Goal: Task Accomplishment & Management: Use online tool/utility

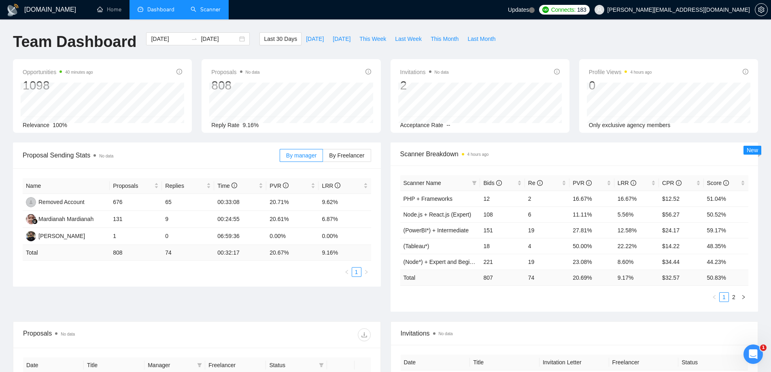
click at [206, 13] on link "Scanner" at bounding box center [206, 9] width 30 height 7
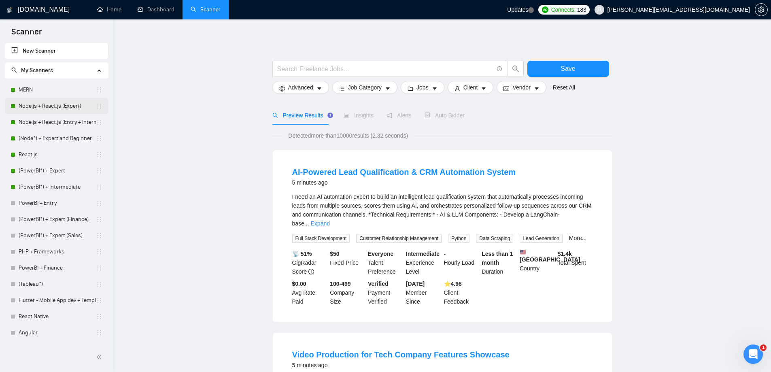
click at [50, 107] on link "Node.js + React.js (Expert)" at bounding box center [57, 106] width 77 height 16
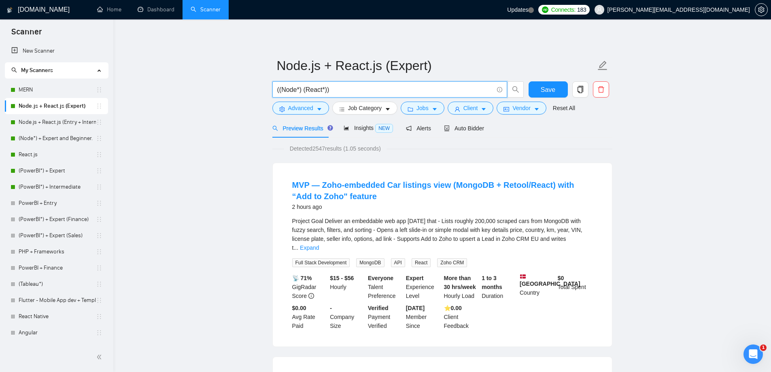
drag, startPoint x: 361, startPoint y: 89, endPoint x: 235, endPoint y: 86, distance: 126.7
paste input "Full-Stack Developer for SaaS Marketing Tool MVP (Startup Launch)"
type input "ЄFull-Stack Developer for SaaS Marketing Tool MVP (Startup Launch)"
paste input "Full-Stack Developer for SaaS Marketing Tool MVP (Startup Launch)"
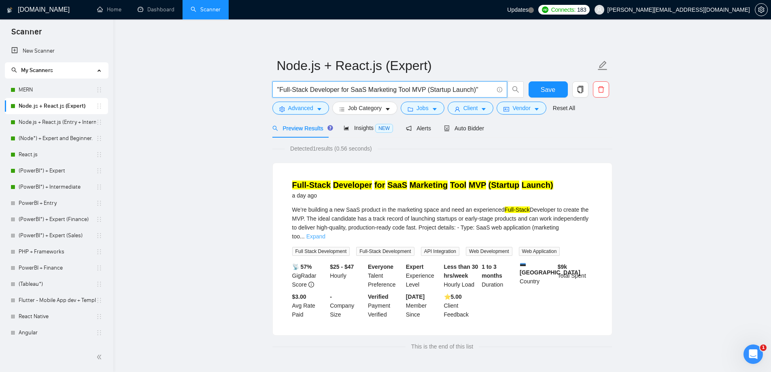
type input ""Full-Stack Developer for SaaS Marketing Tool MVP (Startup Launch)""
click at [325, 233] on link "Expand" at bounding box center [315, 236] width 19 height 6
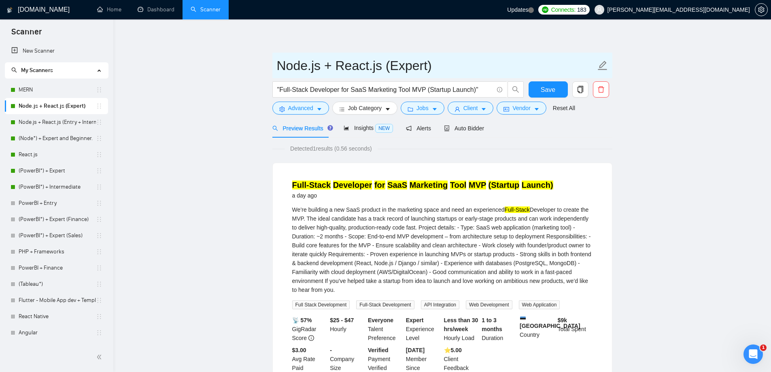
click at [47, 123] on link "Node.js + React.js (Entry + Intermediate)" at bounding box center [57, 122] width 77 height 16
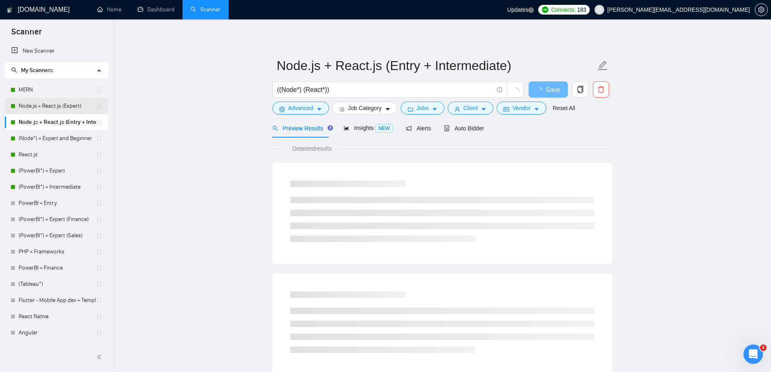
click at [49, 105] on link "Node.js + React.js (Expert)" at bounding box center [57, 106] width 77 height 16
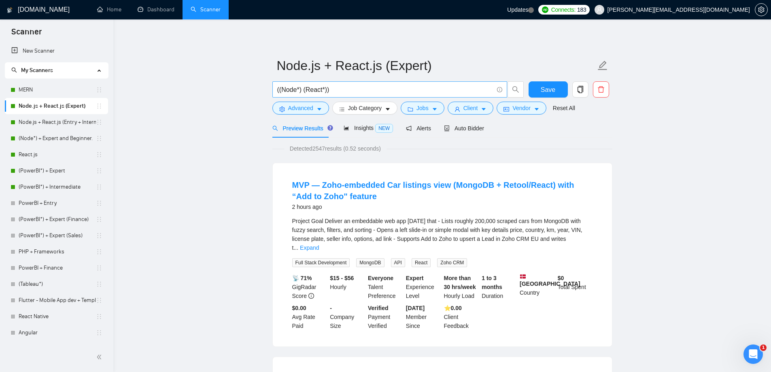
click at [305, 89] on input "((Node*) (React*))" at bounding box center [385, 90] width 216 height 10
click at [328, 93] on input "((Node*) ((React*))" at bounding box center [385, 90] width 216 height 10
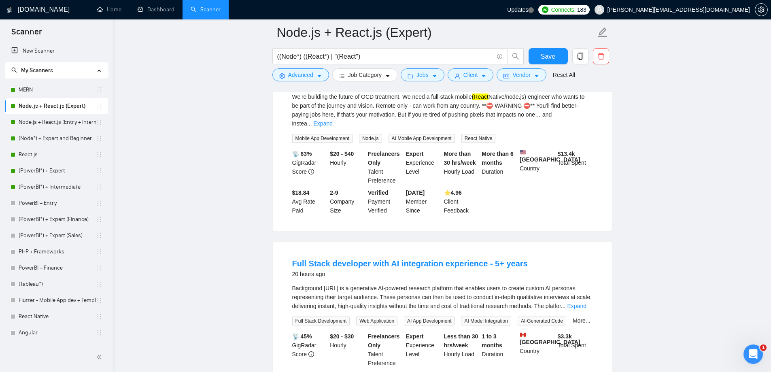
scroll to position [530, 0]
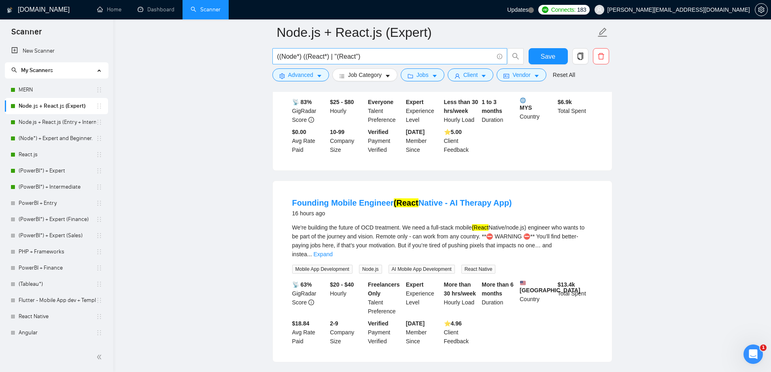
click at [376, 55] on input "((Node*) ((React*) | "(React")" at bounding box center [385, 56] width 216 height 10
paste input "| "(Node" | "/Node" | "-Node") ((React*) | "(React" | "/React" | "-"
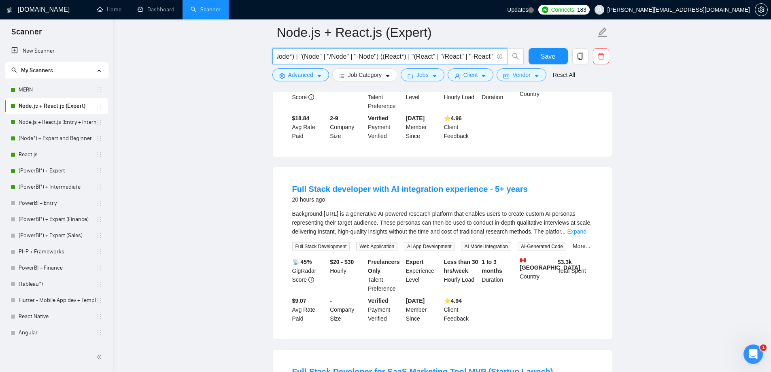
scroll to position [809, 0]
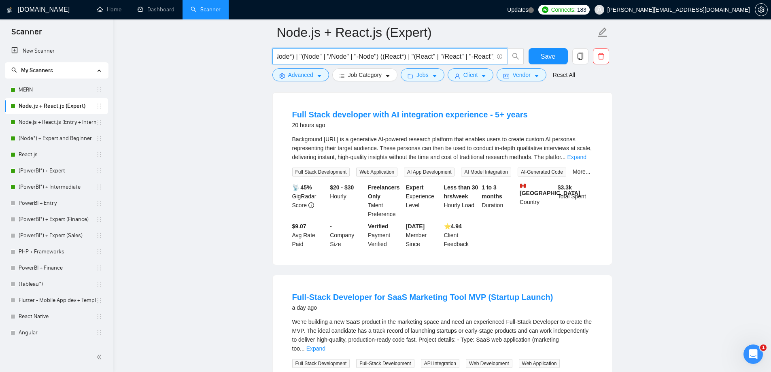
type input "((Node*) | "(Node" | "/Node" | "-Node") ((React*) | "(React" | "/React" | "-Rea…"
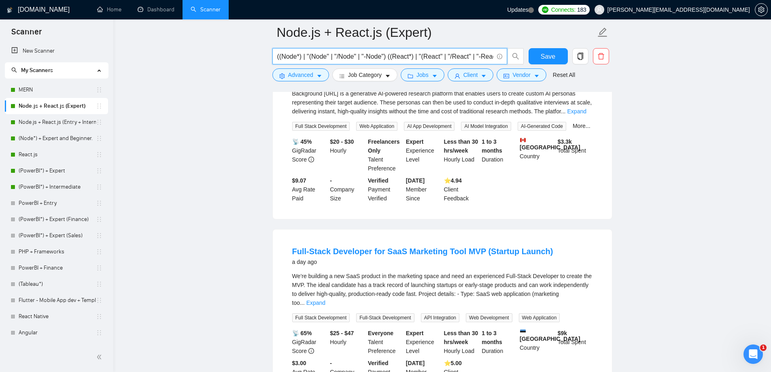
scroll to position [931, 0]
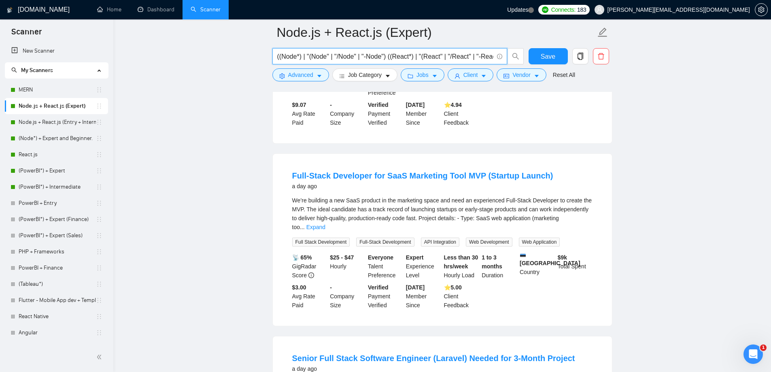
click at [471, 54] on input "((Node*) | "(Node" | "/Node" | "-Node") ((React*) | "(React" | "/React" | "-Rea…" at bounding box center [385, 56] width 216 height 10
click at [47, 121] on link "Node.js + React.js (Entry + Intermediate)" at bounding box center [57, 122] width 77 height 16
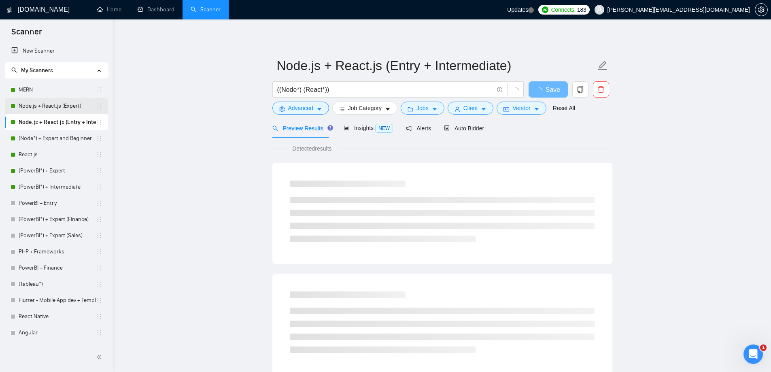
click at [63, 106] on link "Node.js + React.js (Expert)" at bounding box center [57, 106] width 77 height 16
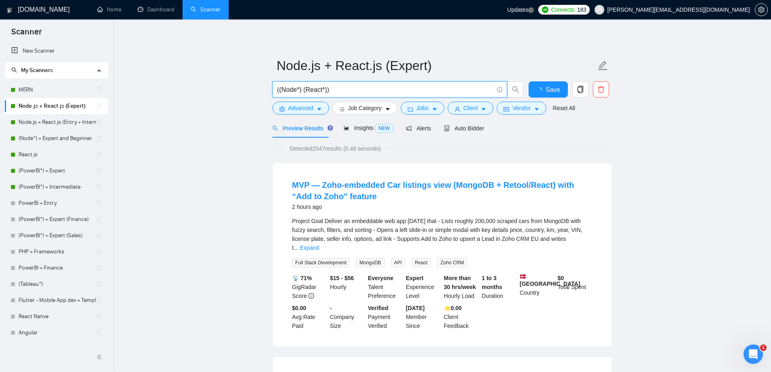
drag, startPoint x: 349, startPoint y: 90, endPoint x: 271, endPoint y: 93, distance: 77.7
click at [271, 93] on div "((Node*) (React*))" at bounding box center [398, 91] width 255 height 20
paste input "| "(Node" | "/Node" | "-Node") ((React*) | "(React" | "/React" | "-React""
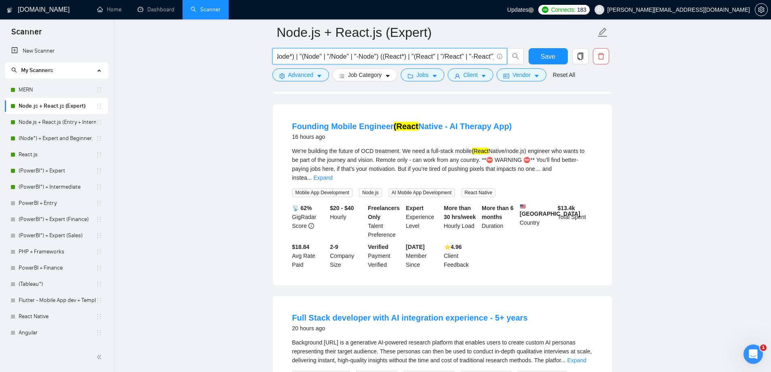
scroll to position [607, 0]
type input "((Node*) | "(Node" | "/Node" | "-Node") ((React*) | "(React" | "/React" | "-Rea…"
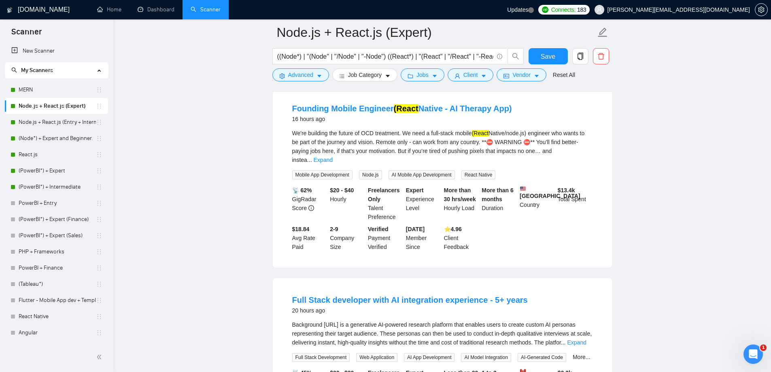
scroll to position [769, 0]
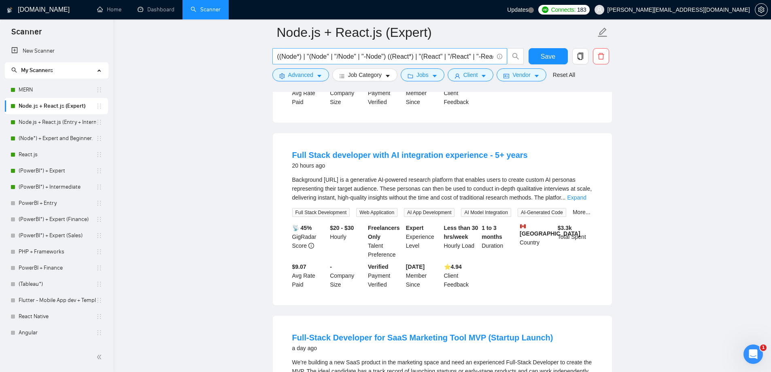
click at [443, 56] on input "((Node*) | "(Node" | "/Node" | "-Node") ((React*) | "(React" | "/React" | "-Rea…" at bounding box center [385, 56] width 216 height 10
paste input "Full Custom Website + E-Commerce + LMS Membership Portal (No Platform Dependenc…"
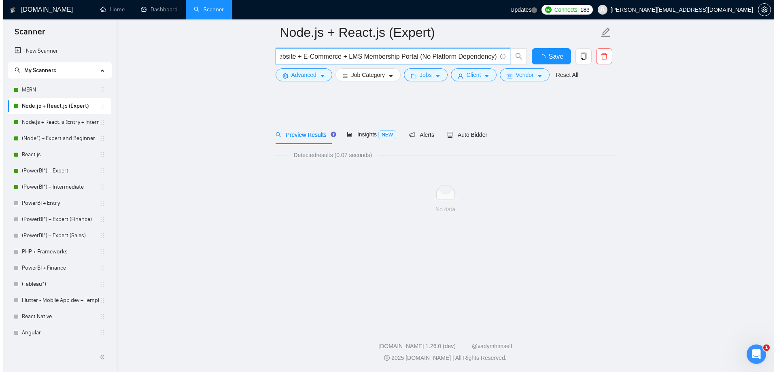
scroll to position [0, 0]
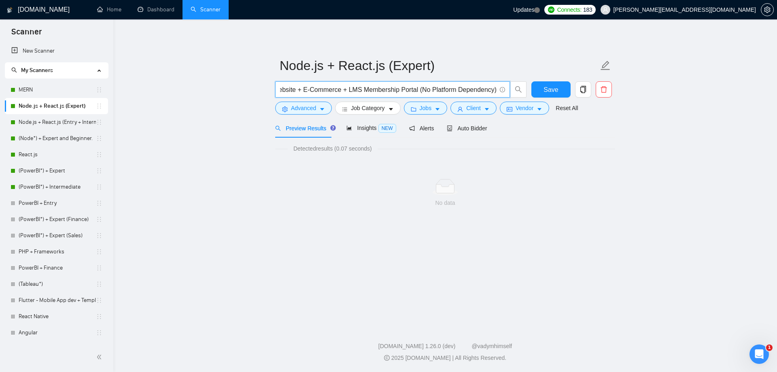
type input ""Full Custom Website + E-Commerce + LMS Membership Portal (No Platform Dependen…"
click at [320, 113] on button "Advanced" at bounding box center [303, 108] width 57 height 13
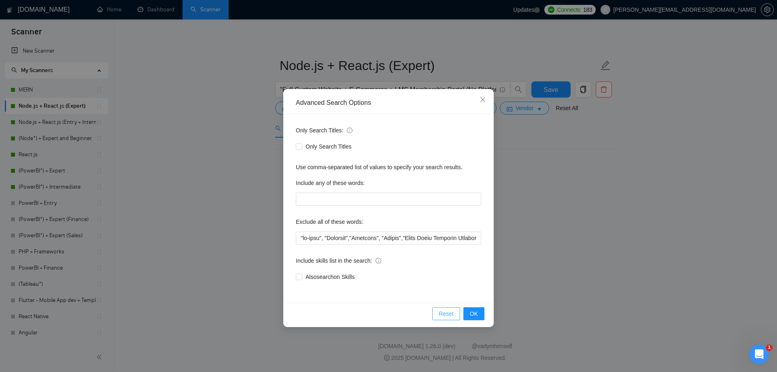
click at [451, 314] on span "Reset" at bounding box center [446, 313] width 15 height 9
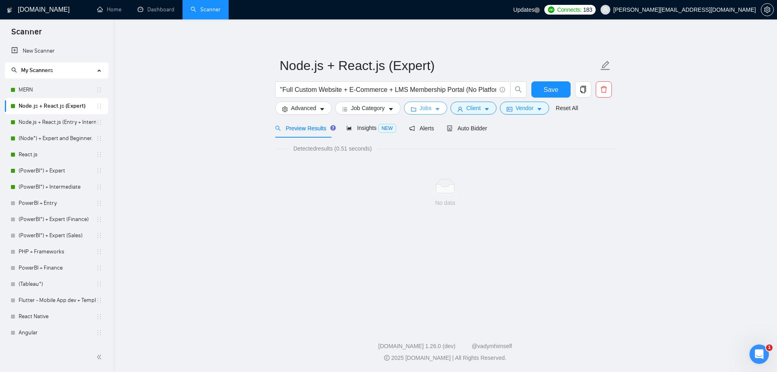
click at [423, 114] on button "Jobs" at bounding box center [426, 108] width 44 height 13
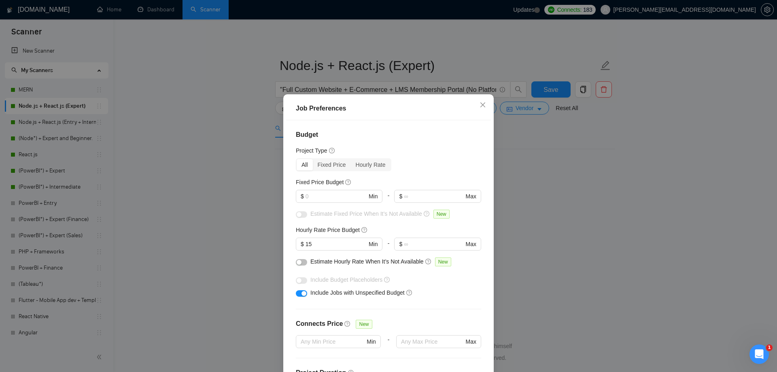
click at [604, 199] on div "Job Preferences Budget Project Type All Fixed Price Hourly Rate Fixed Price Bud…" at bounding box center [388, 186] width 777 height 372
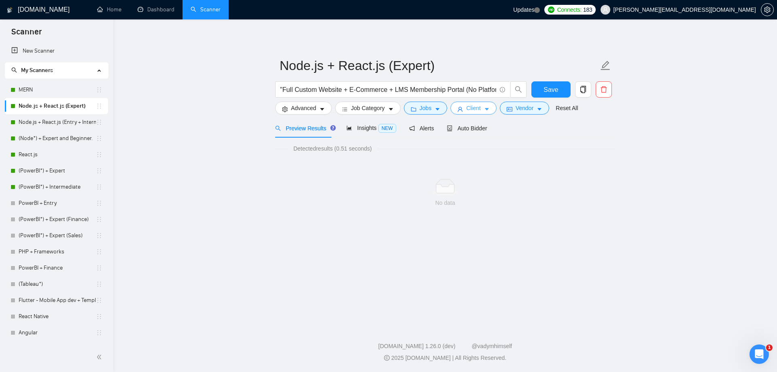
click at [467, 109] on span "Client" at bounding box center [473, 108] width 15 height 9
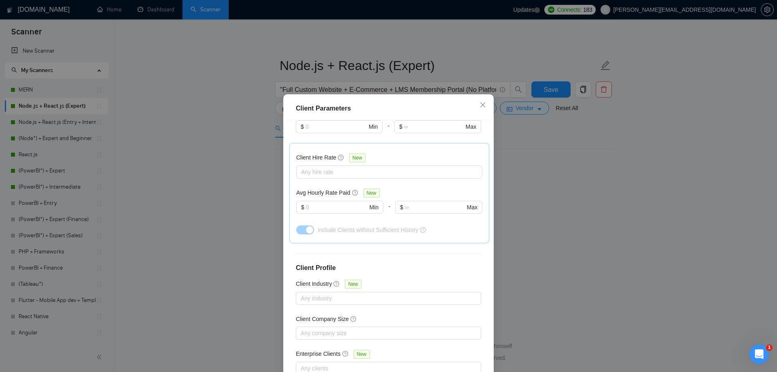
scroll to position [243, 0]
drag, startPoint x: 692, startPoint y: 201, endPoint x: 663, endPoint y: 186, distance: 33.1
click at [689, 199] on div "Client Parameters Client Location Include Client Countries Select Exclude Clien…" at bounding box center [388, 186] width 777 height 372
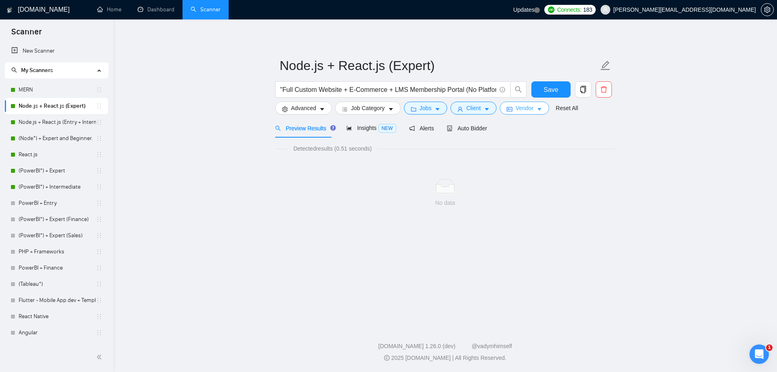
click at [522, 108] on span "Vendor" at bounding box center [524, 108] width 18 height 9
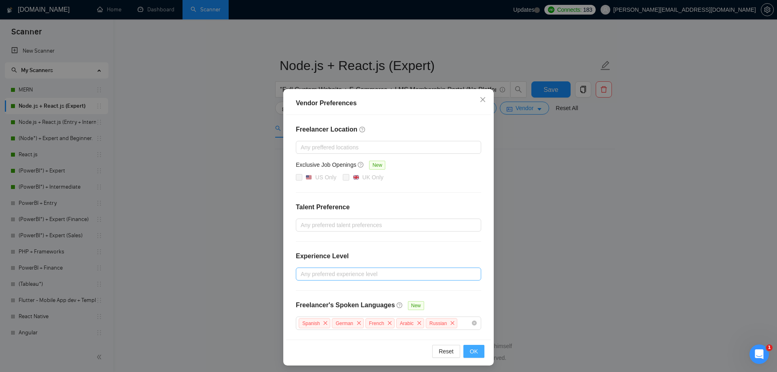
click at [475, 349] on button "OK" at bounding box center [473, 351] width 21 height 13
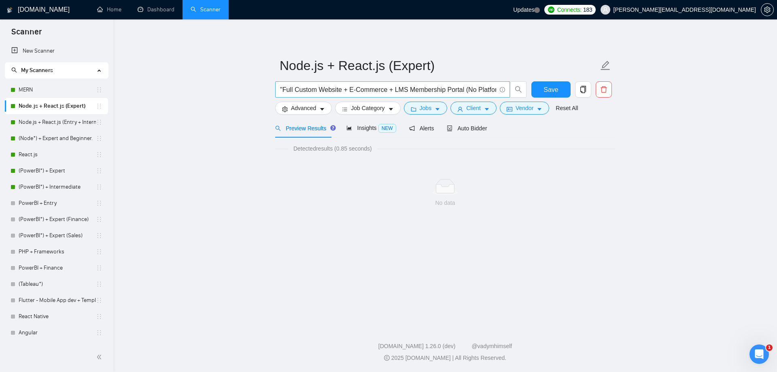
click at [343, 90] on input ""Full Custom Website + E-Commerce + LMS Membership Portal (No Platform Dependen…" at bounding box center [388, 90] width 216 height 10
click at [424, 112] on span "Jobs" at bounding box center [426, 108] width 12 height 9
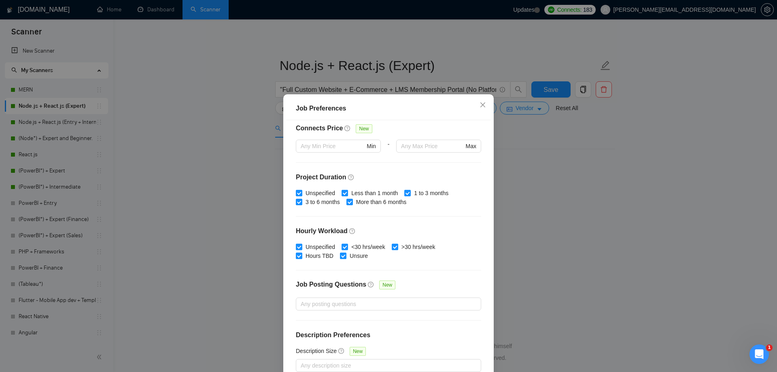
scroll to position [45, 0]
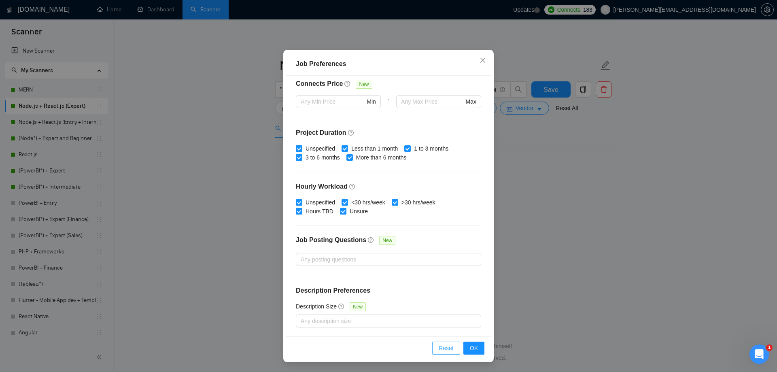
click at [446, 348] on span "Reset" at bounding box center [446, 347] width 15 height 9
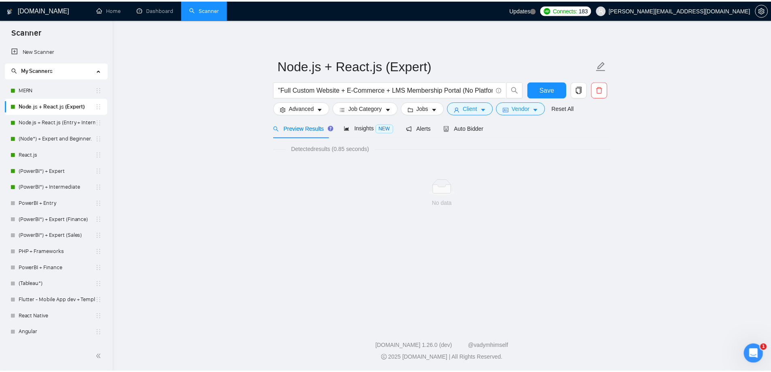
scroll to position [0, 0]
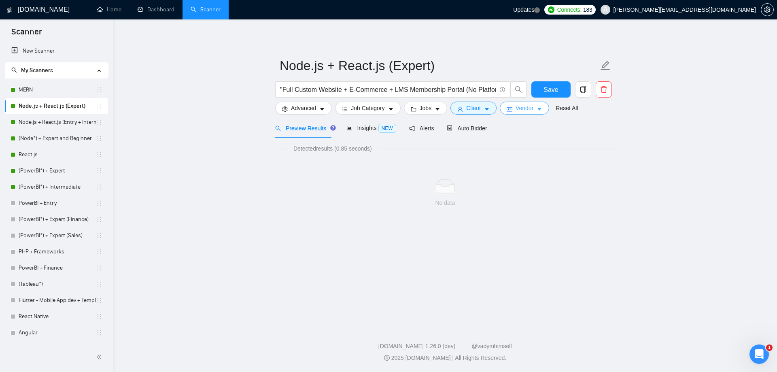
click at [515, 111] on span "Vendor" at bounding box center [524, 108] width 18 height 9
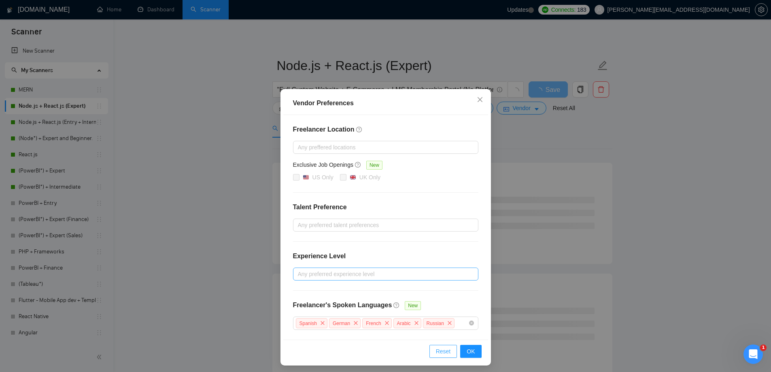
click at [442, 347] on span "Reset" at bounding box center [443, 351] width 15 height 9
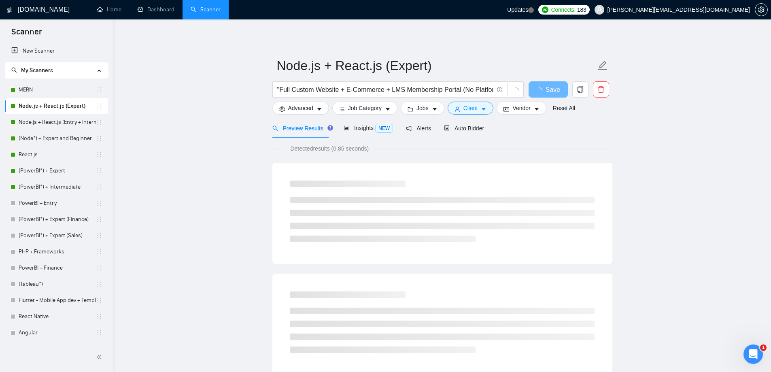
click at [673, 204] on main "Node.js + React.js (Expert) "Full Custom Website + E-Commerce + LMS Membership …" at bounding box center [442, 369] width 632 height 675
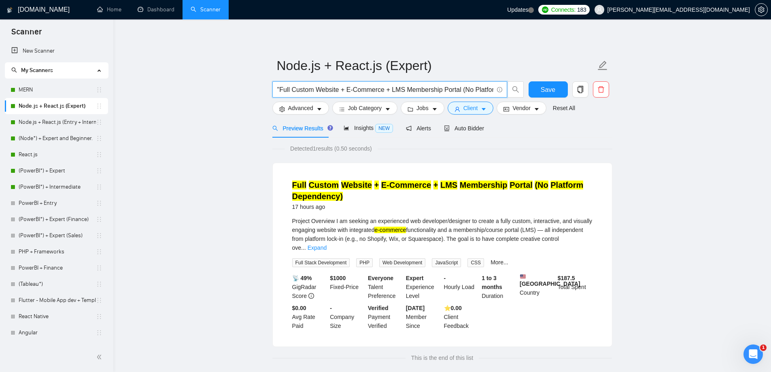
click at [380, 92] on input ""Full Custom Website + E-Commerce + LMS Membership Portal (No Platform Dependen…" at bounding box center [385, 90] width 216 height 10
click at [46, 126] on link "Node.js + React.js (Entry + Intermediate)" at bounding box center [57, 122] width 77 height 16
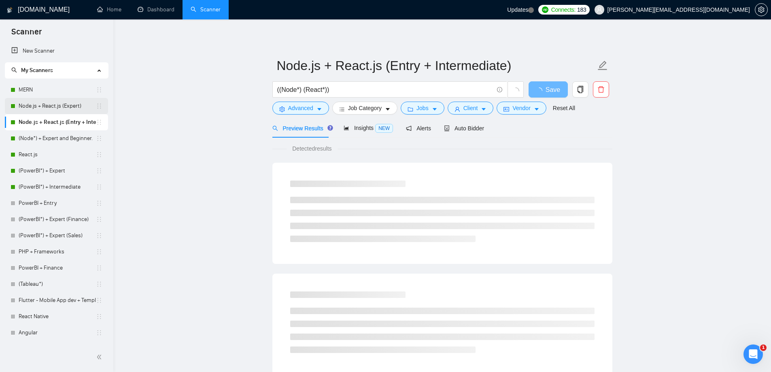
click at [46, 102] on link "Node.js + React.js (Expert)" at bounding box center [57, 106] width 77 height 16
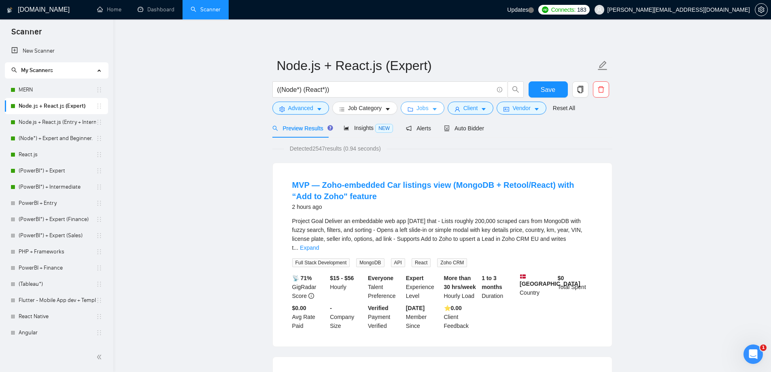
click at [426, 108] on span "Jobs" at bounding box center [422, 108] width 12 height 9
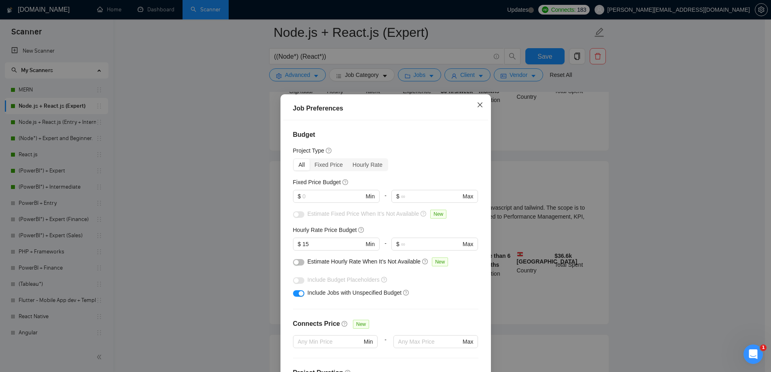
click at [479, 106] on icon "close" at bounding box center [480, 105] width 6 height 6
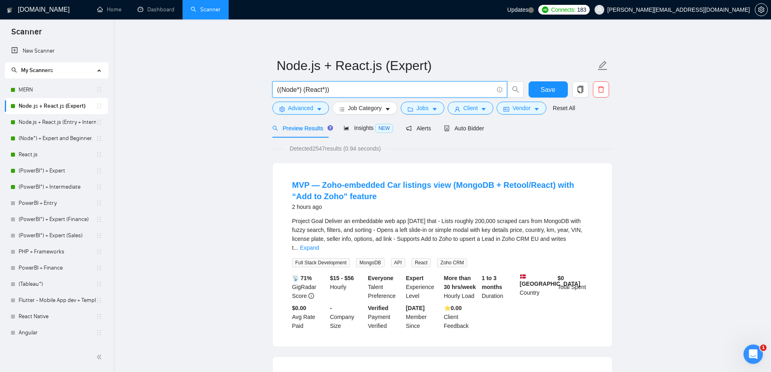
drag, startPoint x: 352, startPoint y: 86, endPoint x: 210, endPoint y: 104, distance: 143.5
paste input ""Full Custom Website + E-Commerce + LMS Membership Portal (No Platform Dependen…"
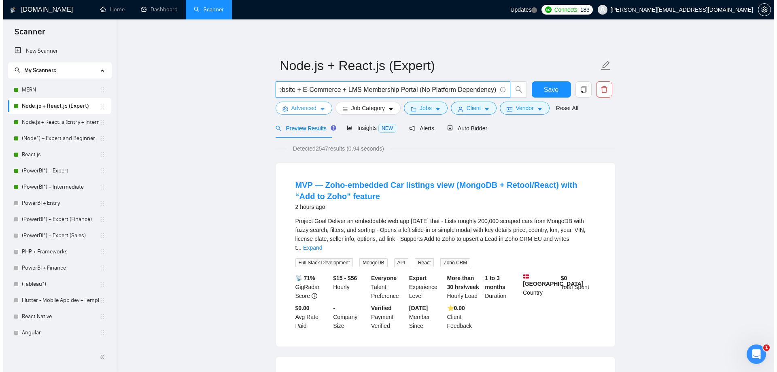
scroll to position [0, 51]
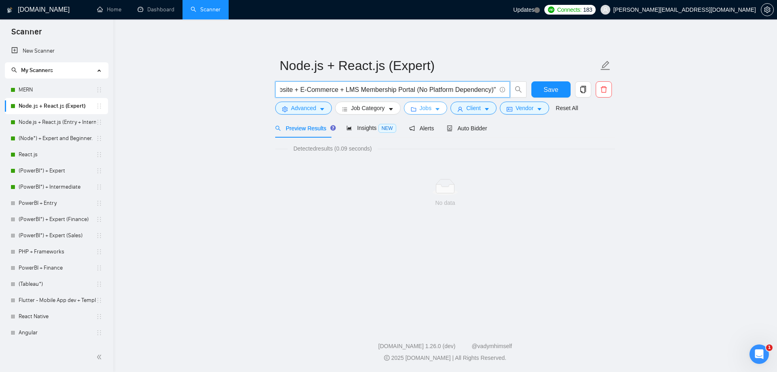
type input """Full Custom Website + E-Commerce + LMS Membership Portal (No Platform Depende…"
click at [430, 109] on button "Jobs" at bounding box center [426, 108] width 44 height 13
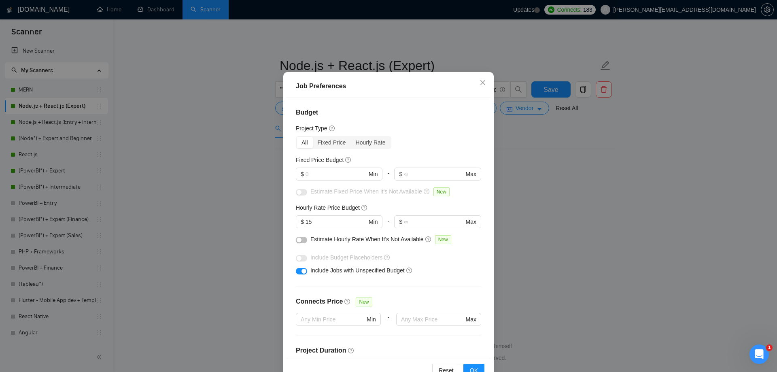
scroll to position [45, 0]
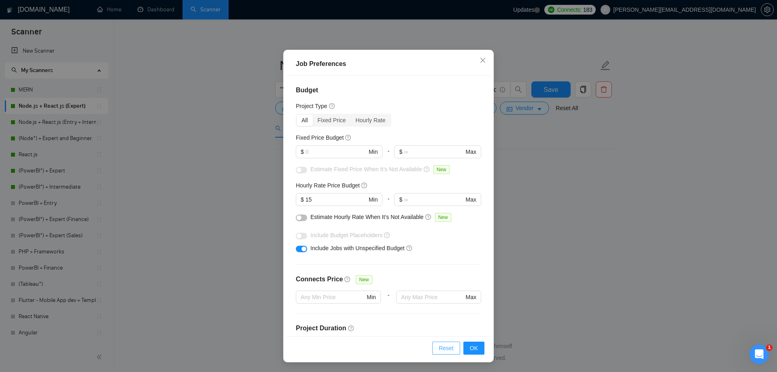
click at [442, 346] on span "Reset" at bounding box center [446, 347] width 15 height 9
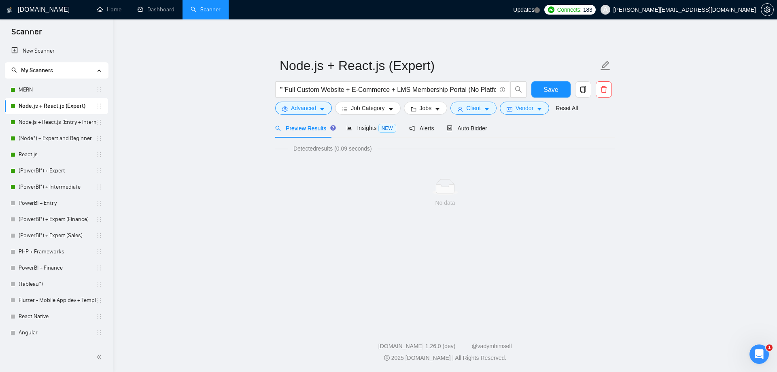
scroll to position [0, 0]
click at [461, 110] on button "Client" at bounding box center [473, 108] width 46 height 13
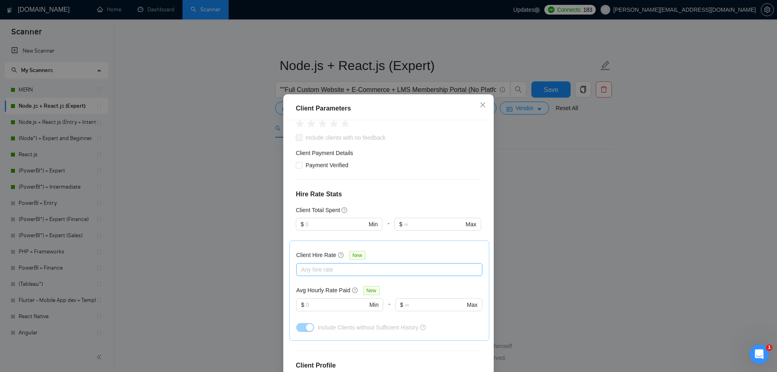
scroll to position [162, 0]
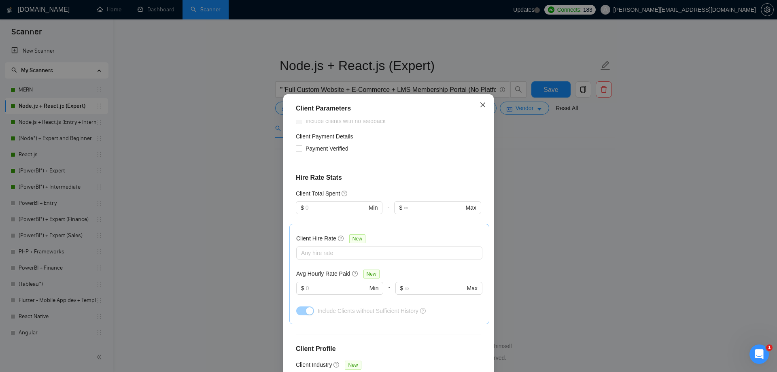
click at [479, 106] on icon "close" at bounding box center [482, 105] width 6 height 6
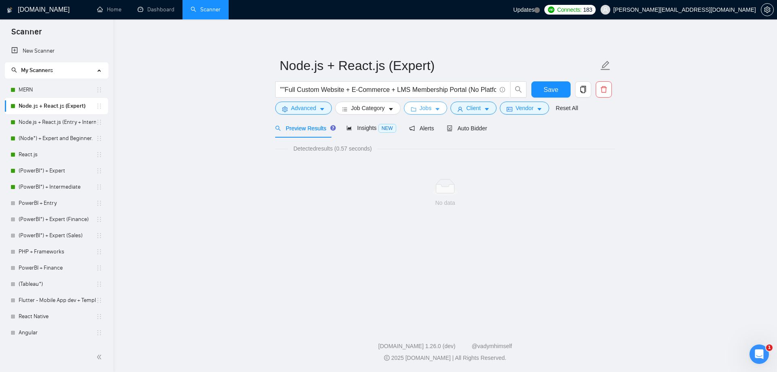
click at [431, 110] on button "Jobs" at bounding box center [426, 108] width 44 height 13
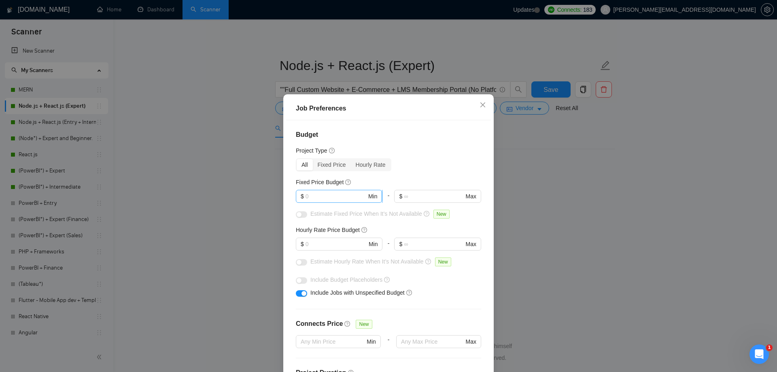
click at [327, 193] on input "text" at bounding box center [335, 196] width 61 height 9
type input "1"
click at [333, 241] on input "text" at bounding box center [335, 244] width 61 height 9
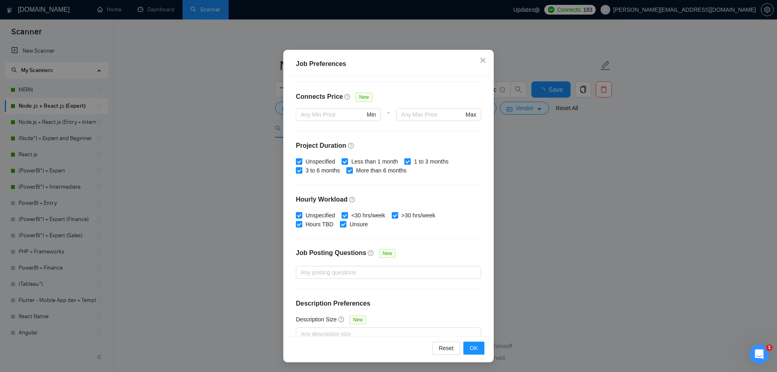
scroll to position [195, 0]
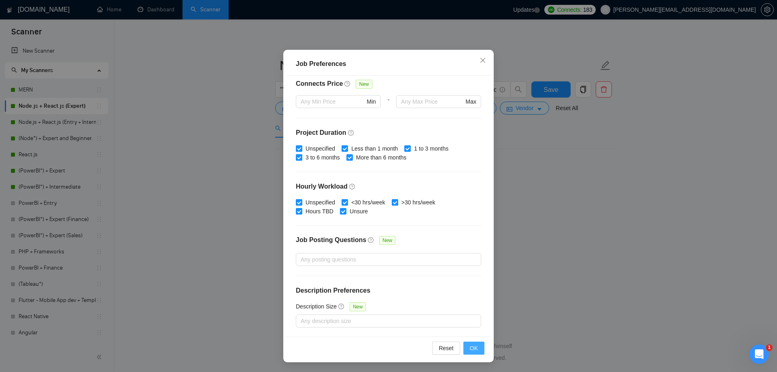
type input "1"
click at [471, 353] on button "OK" at bounding box center [473, 347] width 21 height 13
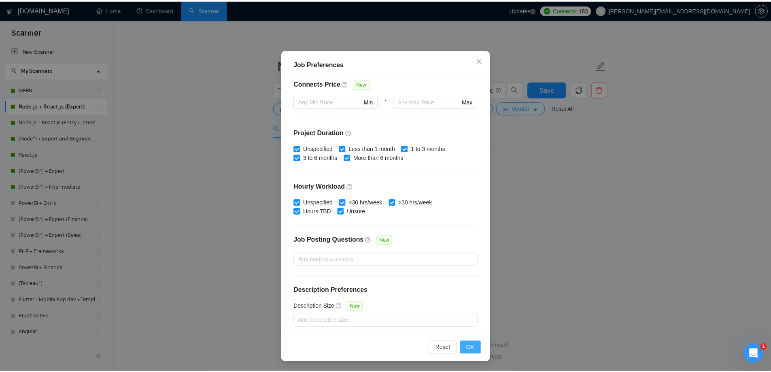
scroll to position [0, 0]
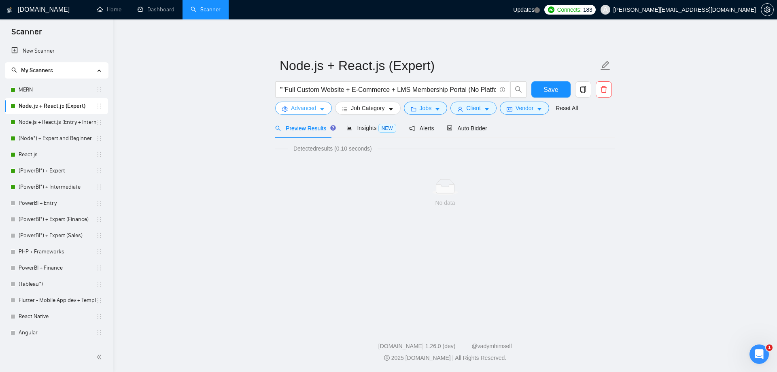
click at [300, 106] on span "Advanced" at bounding box center [303, 108] width 25 height 9
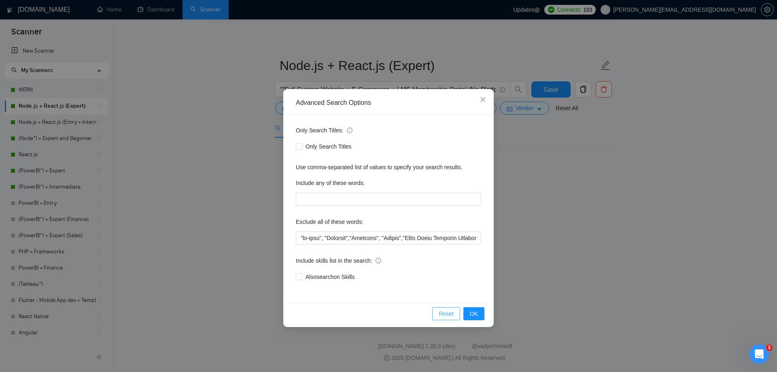
click at [445, 312] on span "Reset" at bounding box center [446, 313] width 15 height 9
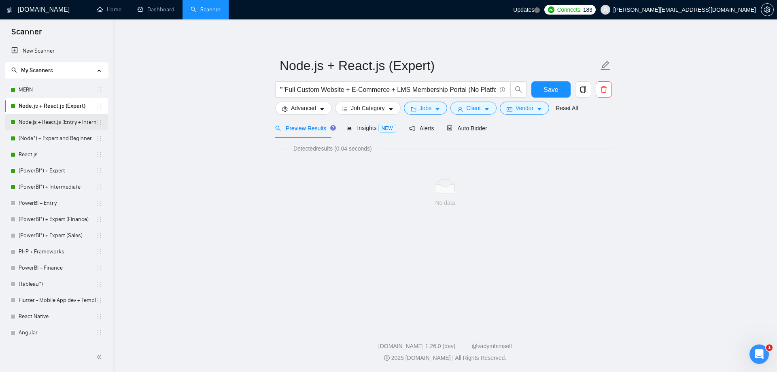
click at [62, 122] on link "Node.js + React.js (Entry + Intermediate)" at bounding box center [57, 122] width 77 height 16
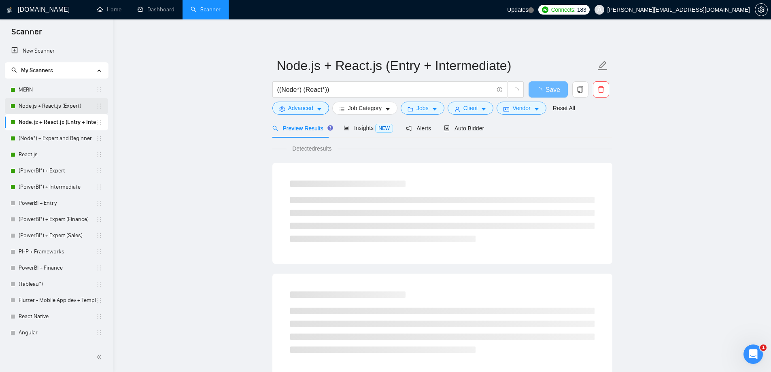
click at [44, 105] on link "Node.js + React.js (Expert)" at bounding box center [57, 106] width 77 height 16
click at [347, 89] on input "((Node*) (React*))" at bounding box center [385, 90] width 216 height 10
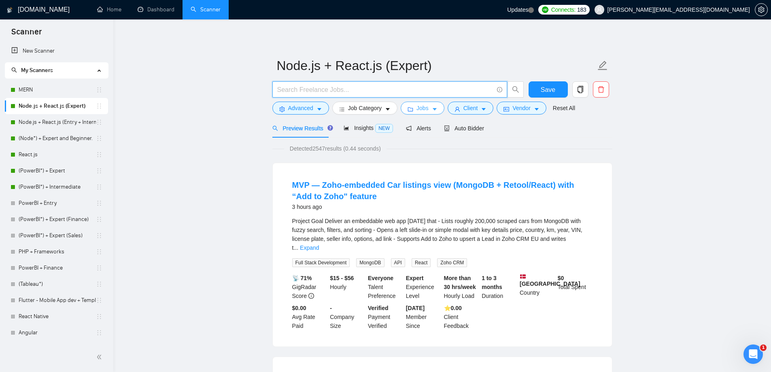
paste input ""Full Custom Website + E-Commerce + LMS Membership Portal (No Platform Dependen…"
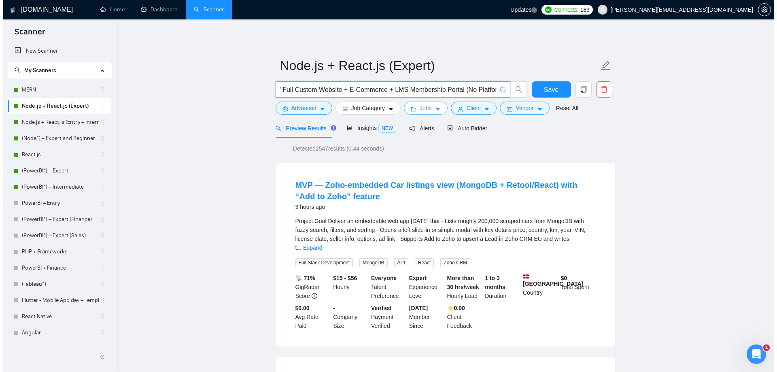
scroll to position [0, 46]
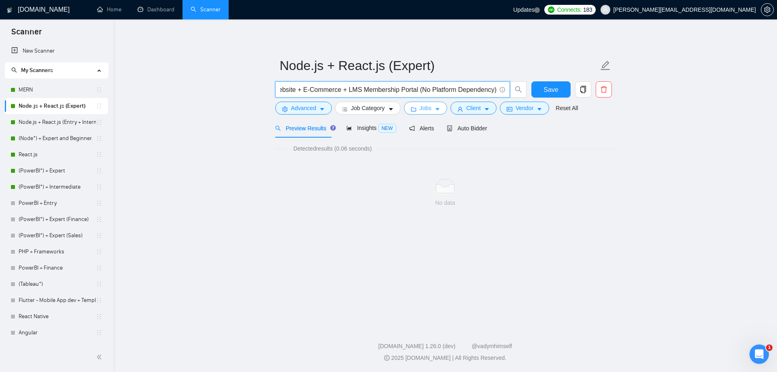
type input ""Full Custom Website + E-Commerce + LMS Membership Portal (No Platform Dependen…"
click at [431, 108] on button "Jobs" at bounding box center [426, 108] width 44 height 13
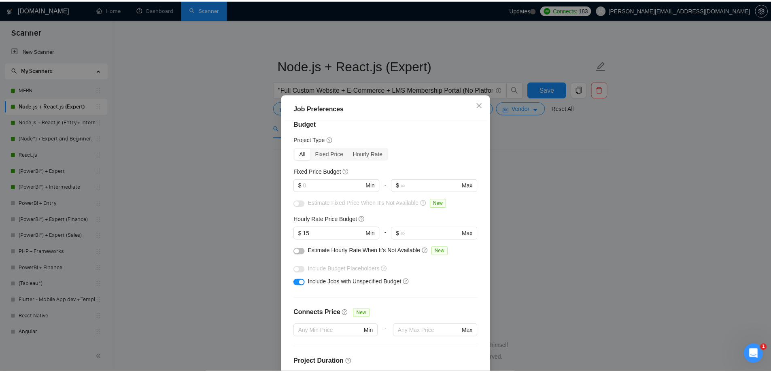
scroll to position [0, 0]
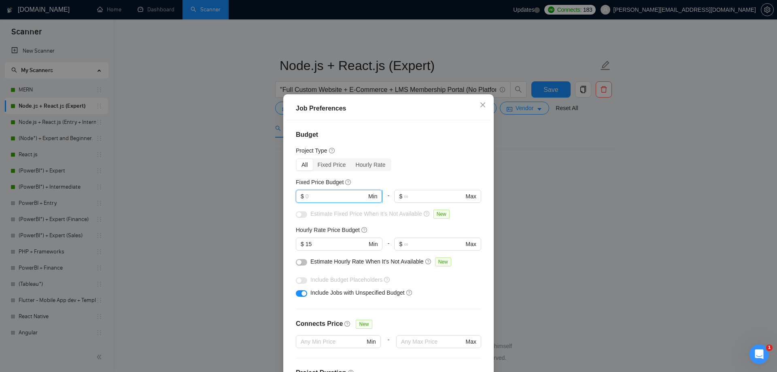
click at [329, 195] on input "text" at bounding box center [335, 196] width 61 height 9
type input "1"
click at [627, 218] on div "Job Preferences Budget Project Type All Fixed Price Hourly Rate Fixed Price Bud…" at bounding box center [388, 186] width 777 height 372
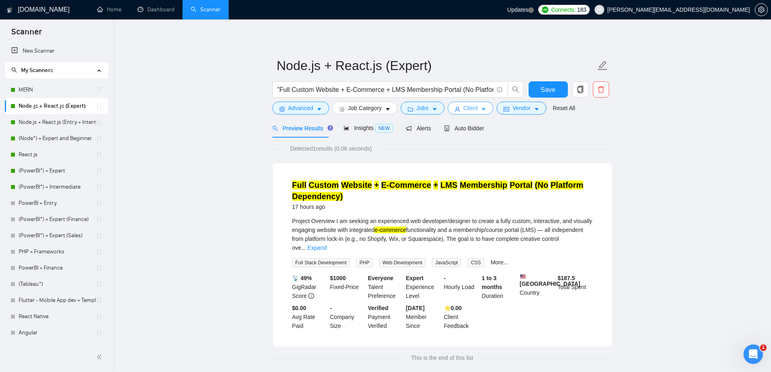
click at [469, 108] on span "Client" at bounding box center [470, 108] width 15 height 9
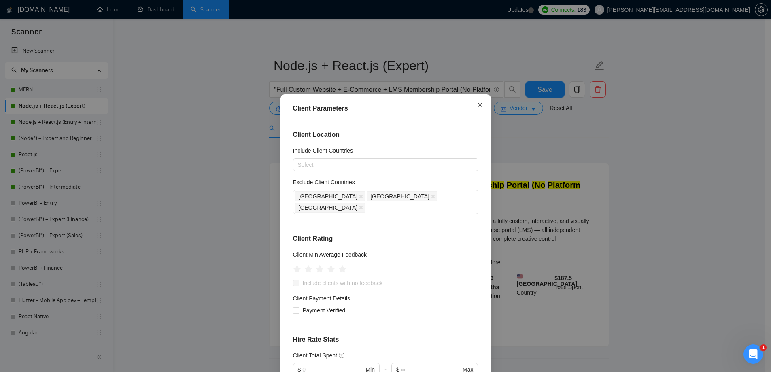
click at [479, 102] on icon "close" at bounding box center [480, 105] width 6 height 6
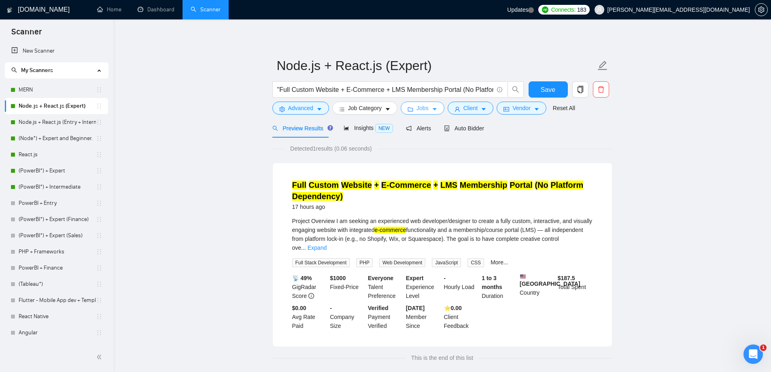
click at [434, 108] on icon "caret-down" at bounding box center [435, 109] width 6 height 6
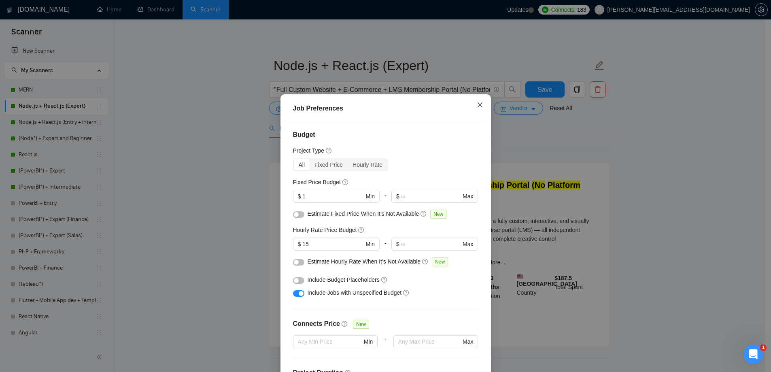
click at [477, 107] on icon "close" at bounding box center [479, 104] width 5 height 5
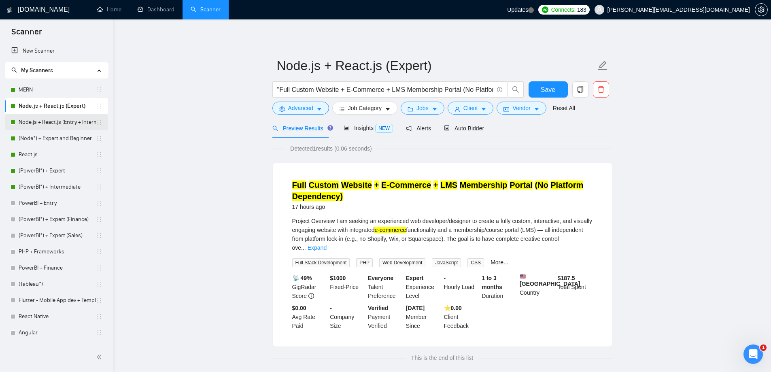
click at [38, 126] on link "Node.js + React.js (Entry + Intermediate)" at bounding box center [57, 122] width 77 height 16
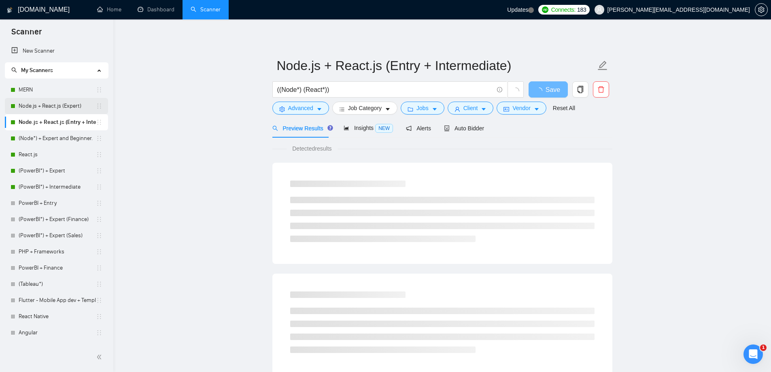
click at [62, 110] on link "Node.js + React.js (Expert)" at bounding box center [57, 106] width 77 height 16
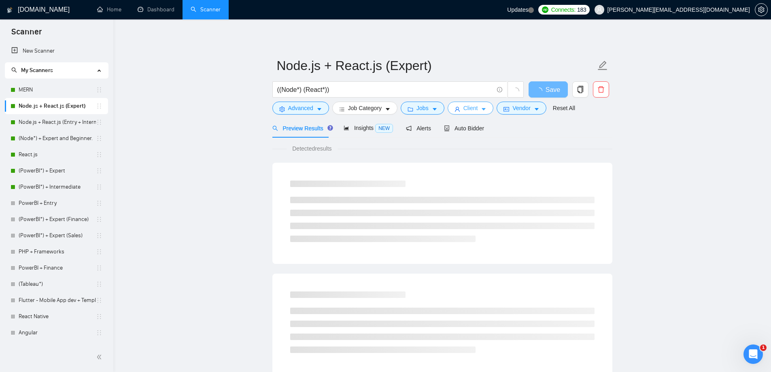
click at [474, 109] on span "Client" at bounding box center [470, 108] width 15 height 9
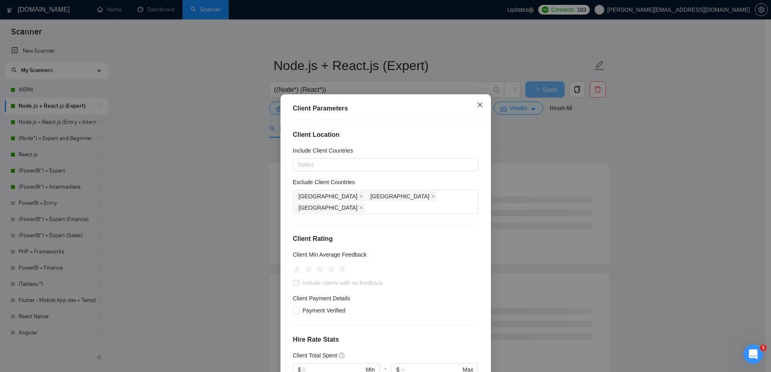
click at [478, 106] on icon "close" at bounding box center [479, 104] width 5 height 5
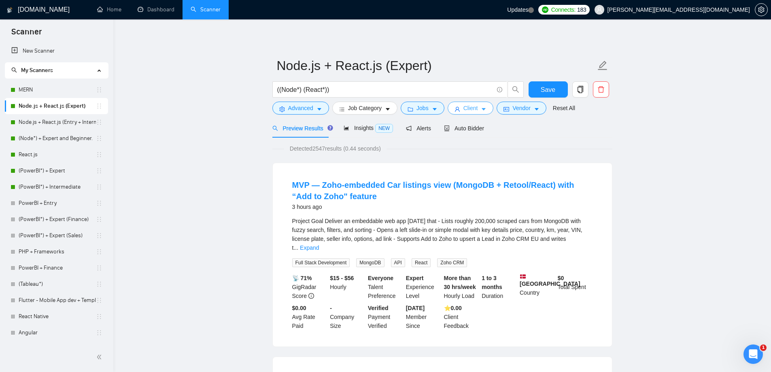
click at [463, 109] on span "Client" at bounding box center [470, 108] width 15 height 9
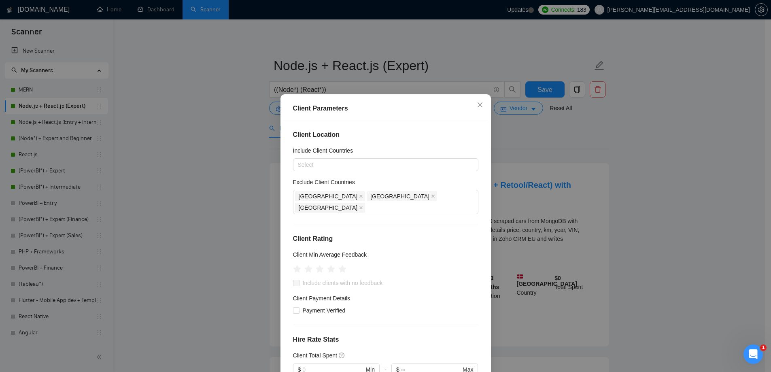
click at [440, 62] on div "Client Parameters Client Location Include Client Countries Select Exclude Clien…" at bounding box center [385, 186] width 771 height 372
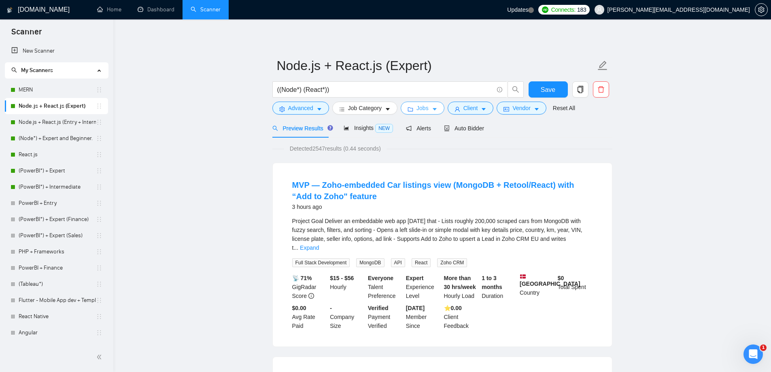
click at [421, 110] on span "Jobs" at bounding box center [422, 108] width 12 height 9
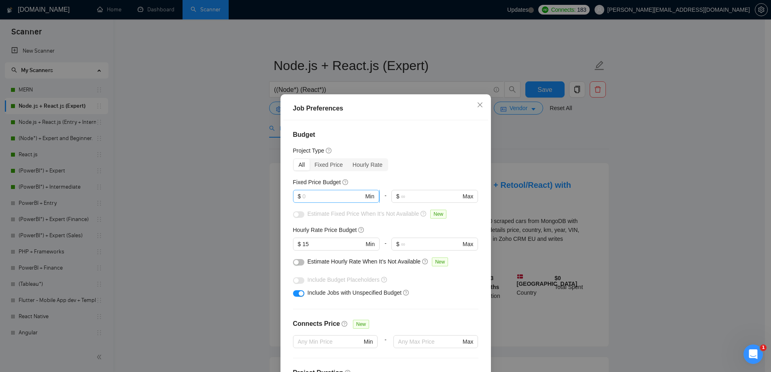
click at [315, 199] on input "text" at bounding box center [332, 196] width 61 height 9
type input "1"
click at [689, 223] on div "Job Preferences Budget Project Type All Fixed Price Hourly Rate Fixed Price Bud…" at bounding box center [385, 186] width 771 height 372
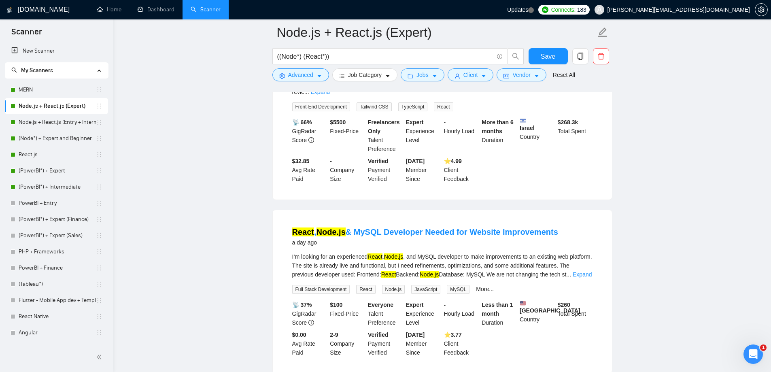
scroll to position [1667, 0]
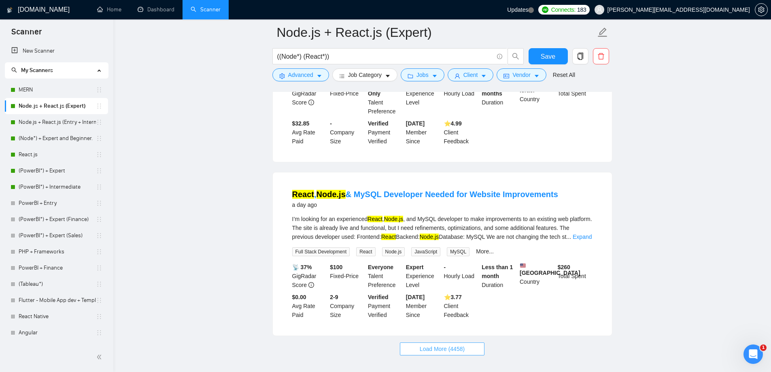
click at [457, 342] on button "Load More (4458)" at bounding box center [442, 348] width 85 height 13
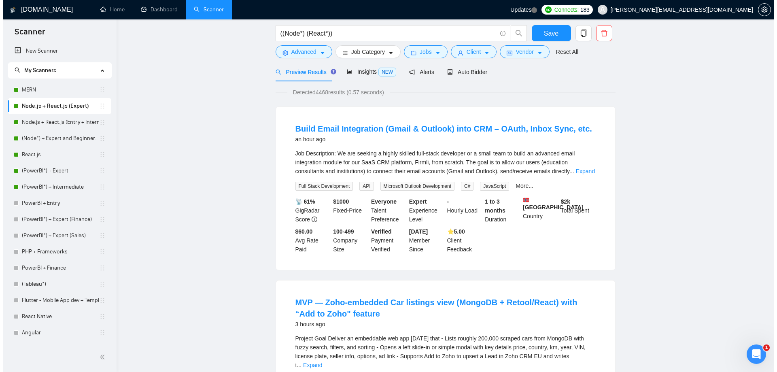
scroll to position [0, 0]
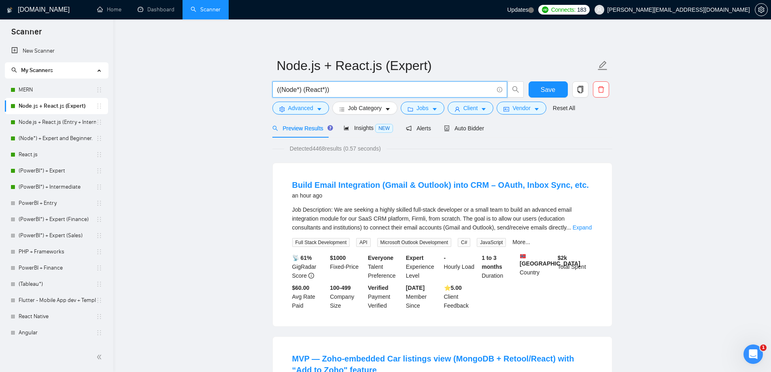
drag, startPoint x: 372, startPoint y: 86, endPoint x: 242, endPoint y: 86, distance: 130.3
paste input "MVP Web App Development: Google Play-Style Landing Page Generator"
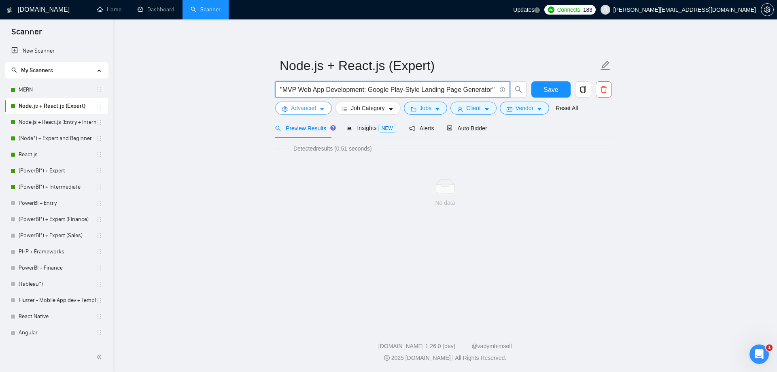
type input ""MVP Web App Development: Google Play-Style Landing Page Generator""
click at [317, 105] on button "Advanced" at bounding box center [303, 108] width 57 height 13
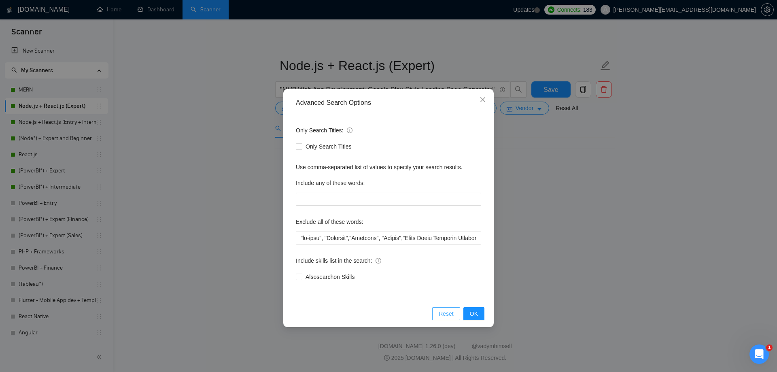
click at [446, 314] on span "Reset" at bounding box center [446, 313] width 15 height 9
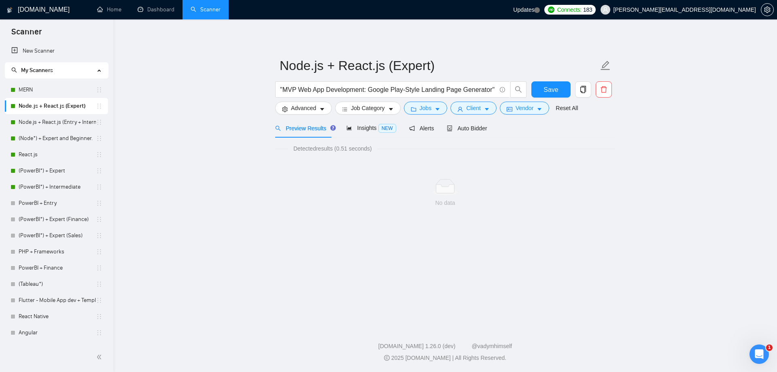
click at [617, 246] on main "Node.js + React.js (Expert) "MVP Web App Development: Google Play-Style Landing…" at bounding box center [445, 170] width 638 height 277
click at [529, 110] on span "Vendor" at bounding box center [524, 108] width 18 height 9
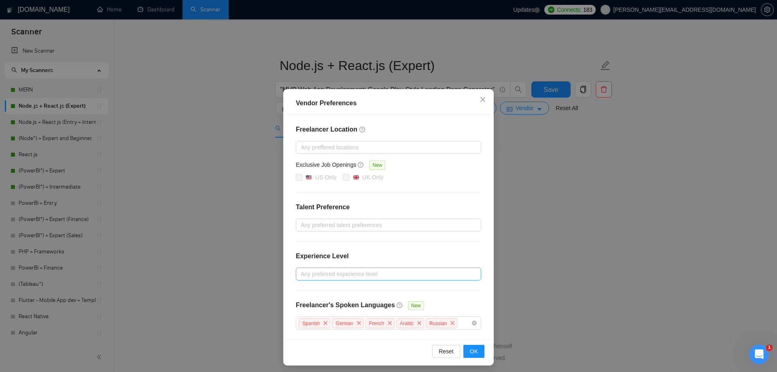
click at [634, 243] on div "Vendor Preferences Freelancer Location Any preffered locations Exclusive Job Op…" at bounding box center [388, 186] width 777 height 372
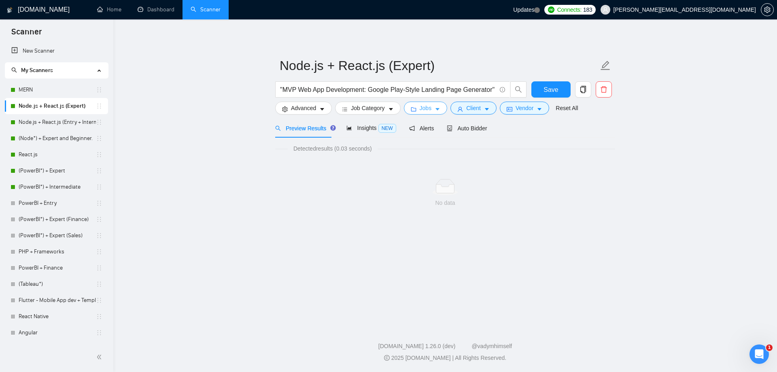
click at [435, 106] on button "Jobs" at bounding box center [426, 108] width 44 height 13
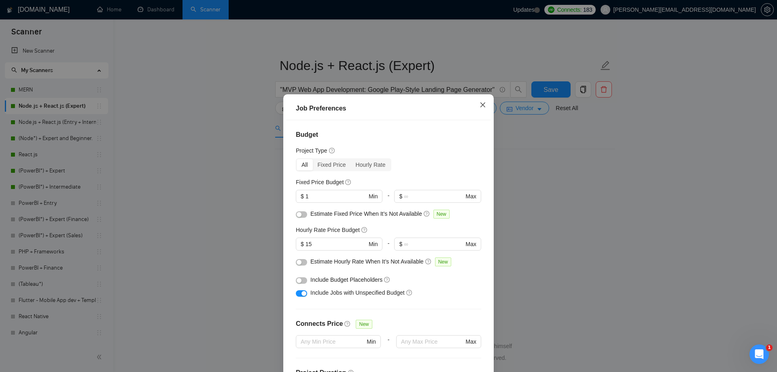
click at [486, 108] on span "Close" at bounding box center [483, 105] width 22 height 22
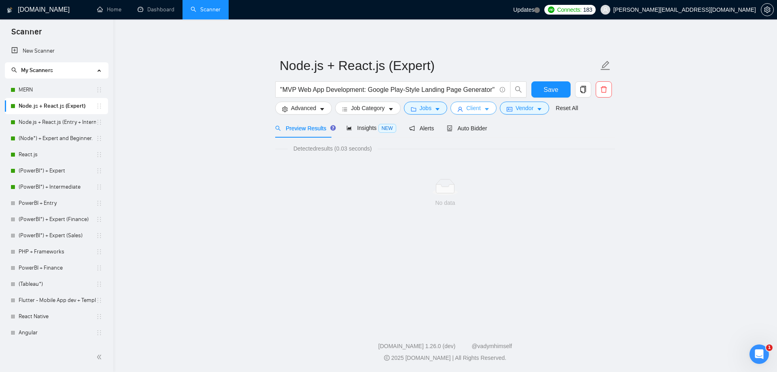
click at [484, 106] on icon "caret-down" at bounding box center [487, 109] width 6 height 6
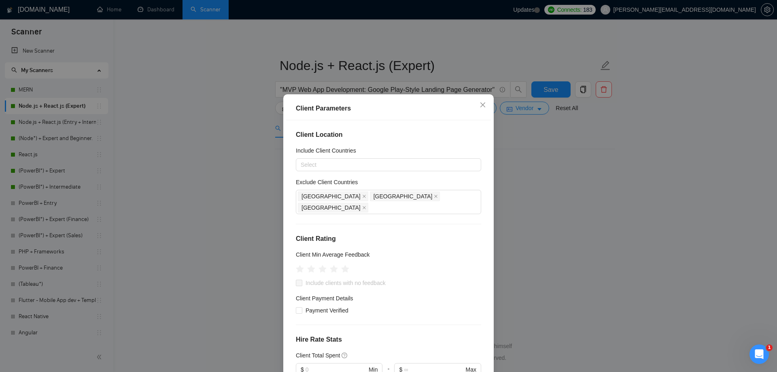
click at [655, 192] on div "Client Parameters Client Location Include Client Countries Select Exclude Clien…" at bounding box center [388, 186] width 777 height 372
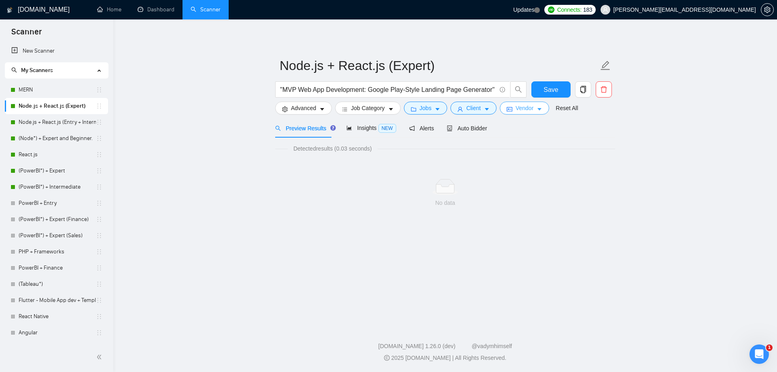
click at [533, 106] on button "Vendor" at bounding box center [524, 108] width 49 height 13
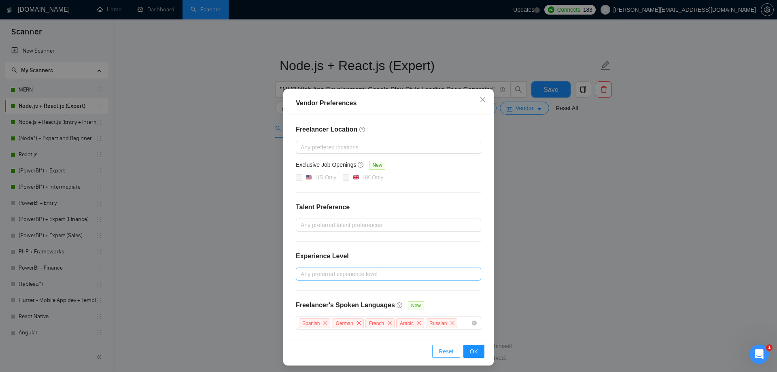
click at [449, 348] on span "Reset" at bounding box center [446, 351] width 15 height 9
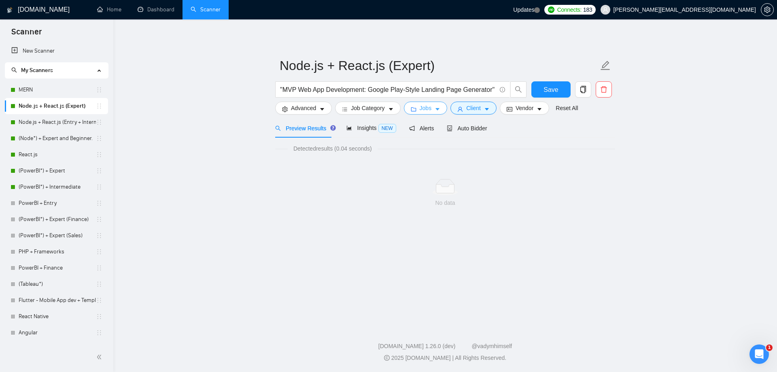
click at [435, 108] on icon "caret-down" at bounding box center [438, 109] width 6 height 6
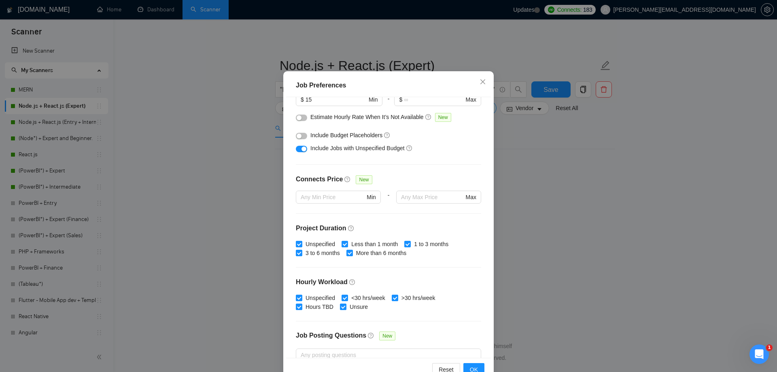
scroll to position [45, 0]
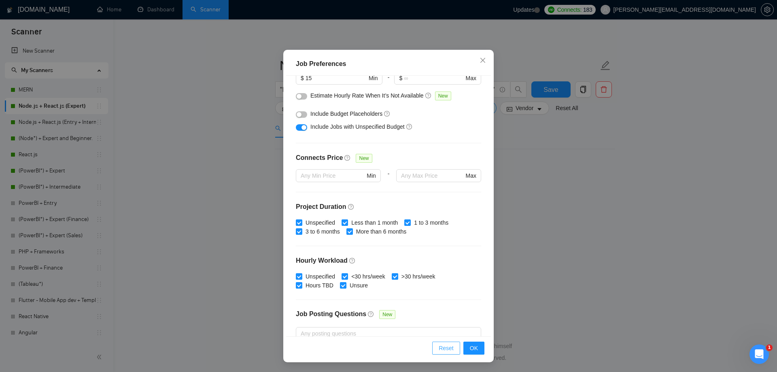
click at [446, 347] on span "Reset" at bounding box center [446, 347] width 15 height 9
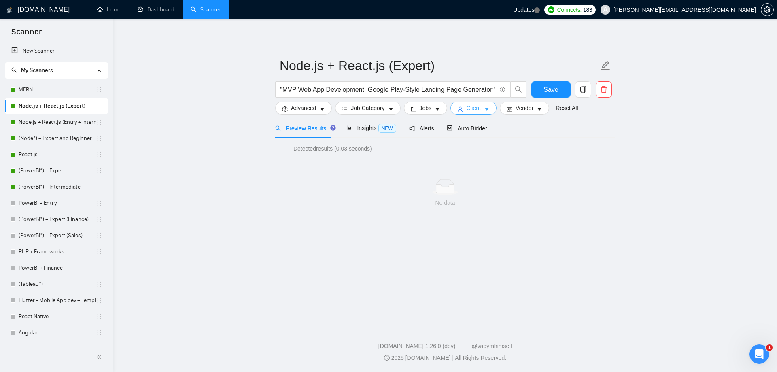
click at [471, 109] on span "Client" at bounding box center [473, 108] width 15 height 9
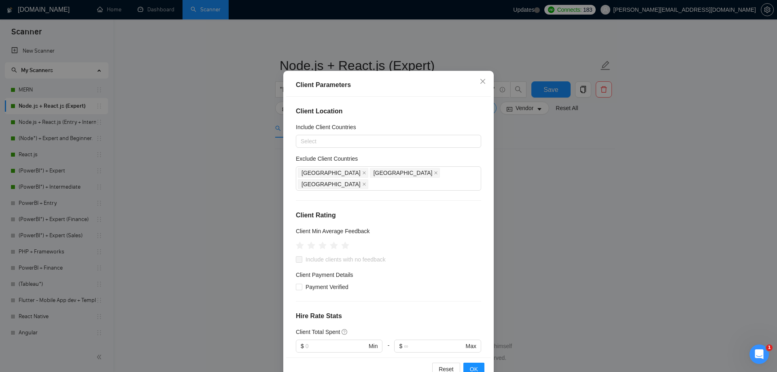
scroll to position [45, 0]
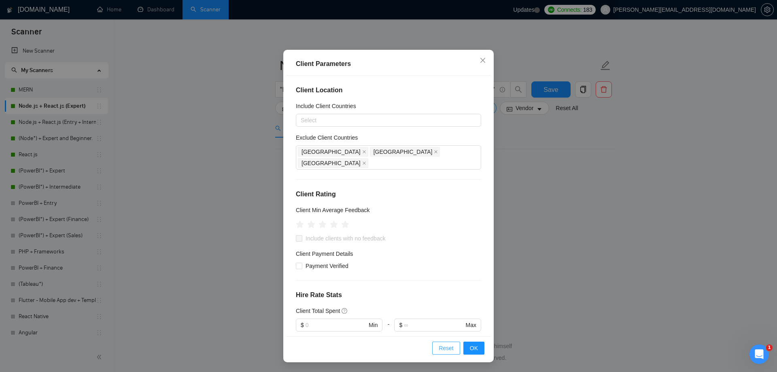
click at [448, 342] on button "Reset" at bounding box center [446, 347] width 28 height 13
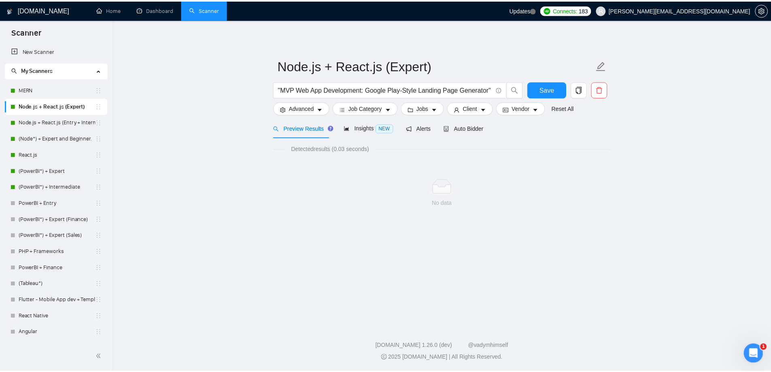
scroll to position [0, 0]
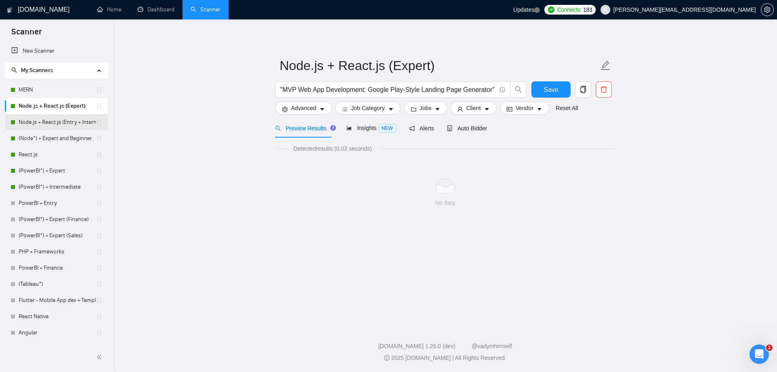
click at [49, 124] on link "Node.js + React.js (Entry + Intermediate)" at bounding box center [57, 122] width 77 height 16
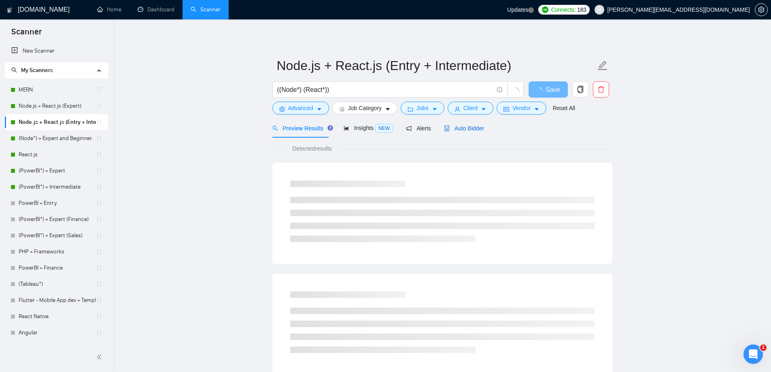
click at [462, 131] on span "Auto Bidder" at bounding box center [464, 128] width 40 height 6
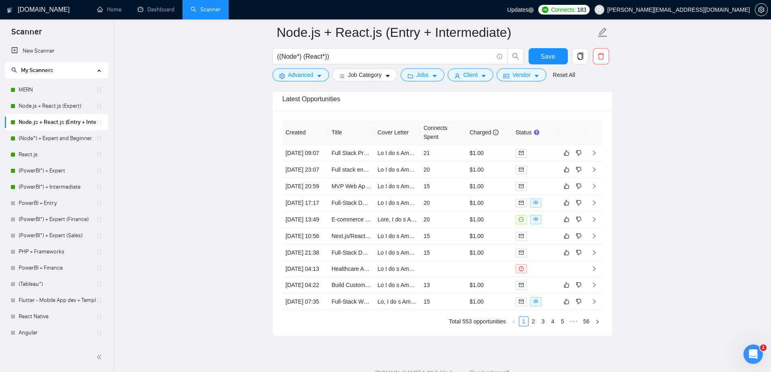
scroll to position [2023, 0]
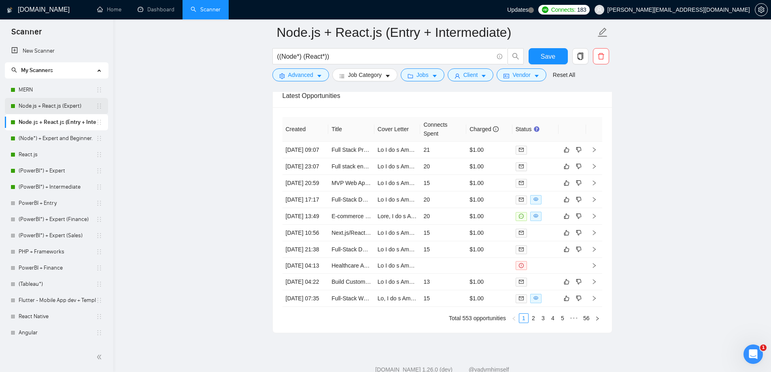
click at [53, 106] on link "Node.js + React.js (Expert)" at bounding box center [57, 106] width 77 height 16
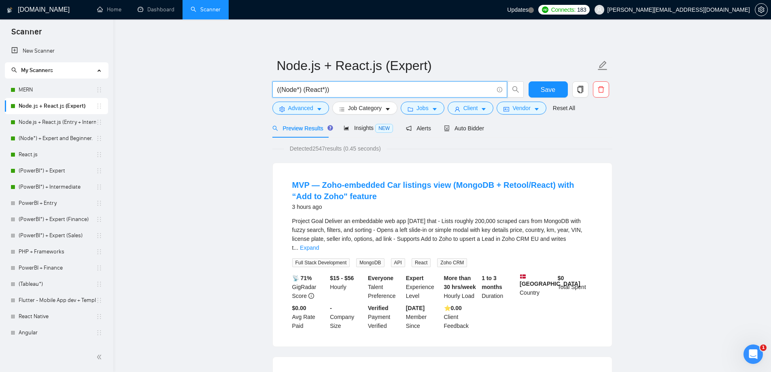
drag, startPoint x: 349, startPoint y: 85, endPoint x: 195, endPoint y: 89, distance: 153.4
paste input "Full-Stack Engineer (Shop PWA) — Contract (Stealth)"
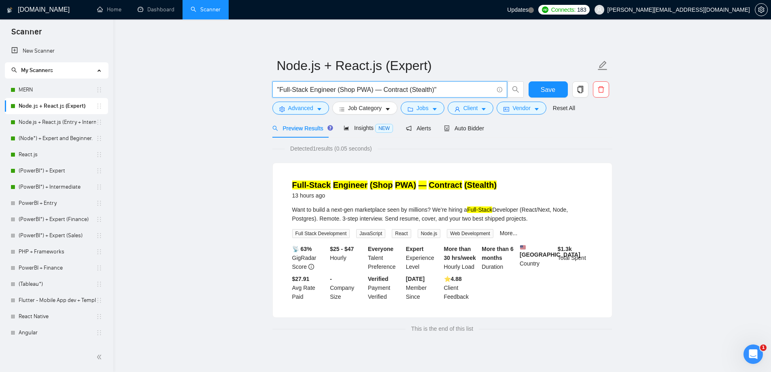
drag, startPoint x: 456, startPoint y: 87, endPoint x: 264, endPoint y: 100, distance: 191.8
click at [262, 100] on main "Node.js + React.js (Expert) "Full-Stack Engineer (Shop PWA) — Contract (Stealth…" at bounding box center [442, 185] width 632 height 307
paste input "((Node*) | "(Node" | "/Node" | "-Node") ((React*) | "(React" | "/React" | "-Rea…"
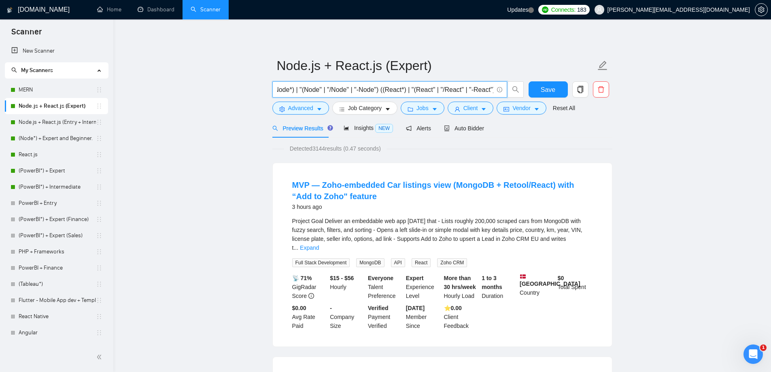
type input "((Node*) | "(Node" | "/Node" | "-Node") ((React*) | "(React" | "/React" | "-Rea…"
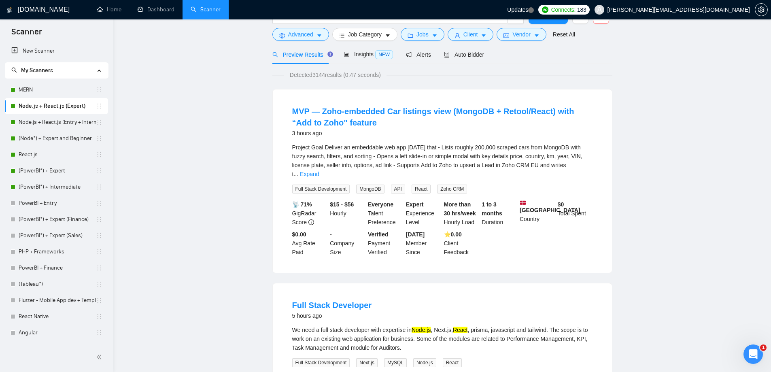
scroll to position [0, 0]
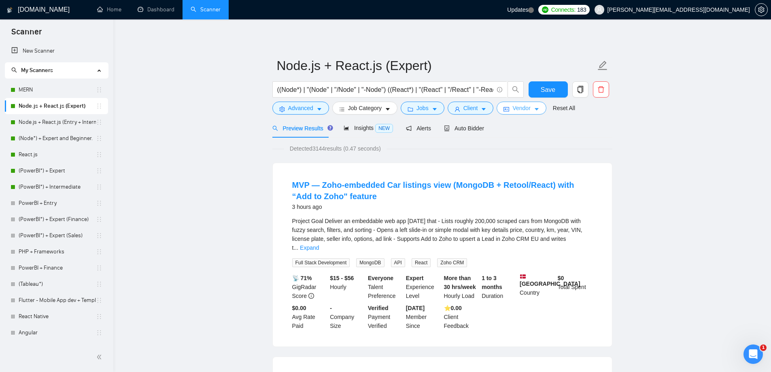
click at [534, 107] on icon "caret-down" at bounding box center [537, 109] width 6 height 6
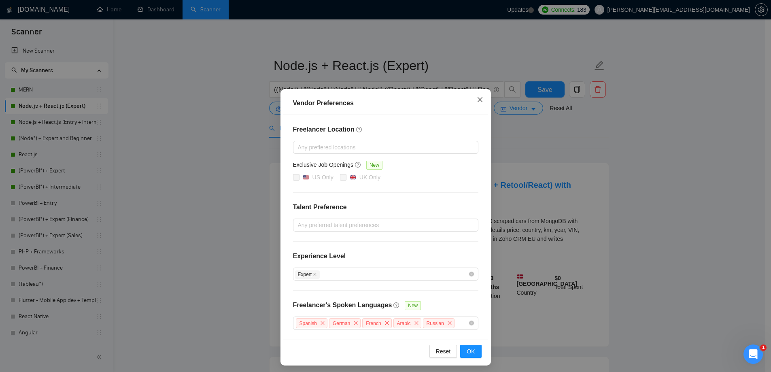
click at [479, 97] on icon "close" at bounding box center [480, 99] width 6 height 6
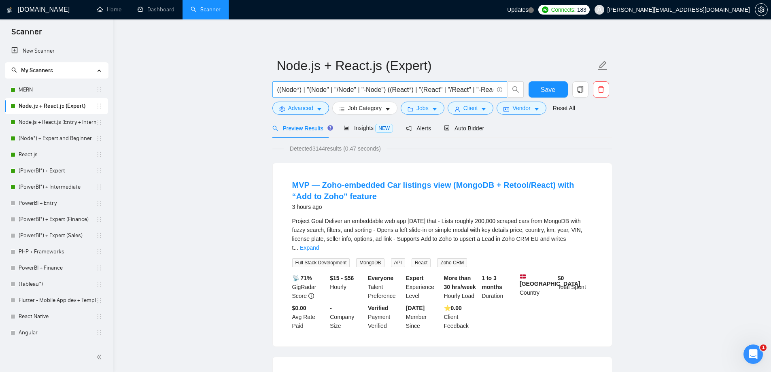
click at [381, 91] on input "((Node*) | "(Node" | "/Node" | "-Node") ((React*) | "(React" | "/React" | "-Rea…" at bounding box center [385, 90] width 216 height 10
paste input "Full-Stack Engineer (Shop PWA) — Contract (Stealth)"
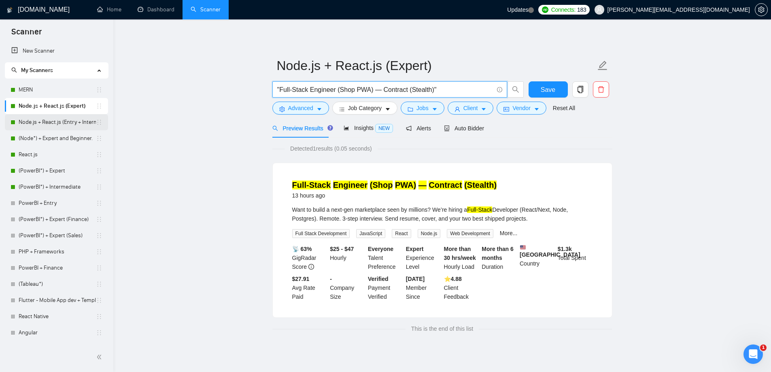
type input ""Full-Stack Engineer (Shop PWA) — Contract (Stealth)""
click at [49, 126] on link "Node.js + React.js (Entry + Intermediate)" at bounding box center [57, 122] width 77 height 16
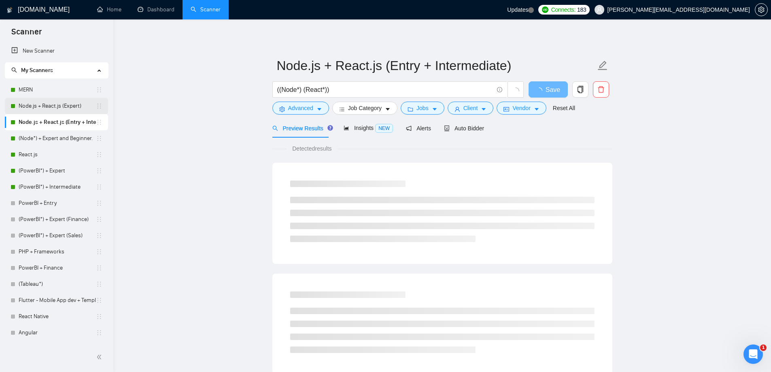
click at [45, 106] on link "Node.js + React.js (Expert)" at bounding box center [57, 106] width 77 height 16
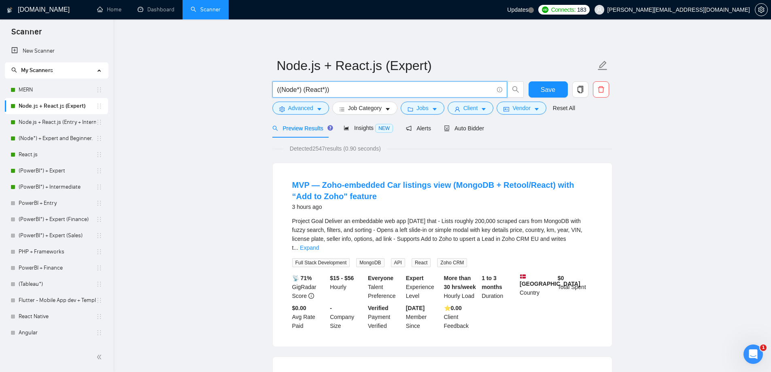
drag, startPoint x: 326, startPoint y: 89, endPoint x: 304, endPoint y: 89, distance: 22.3
click at [304, 89] on input "((Node*) (React*))" at bounding box center [385, 90] width 216 height 10
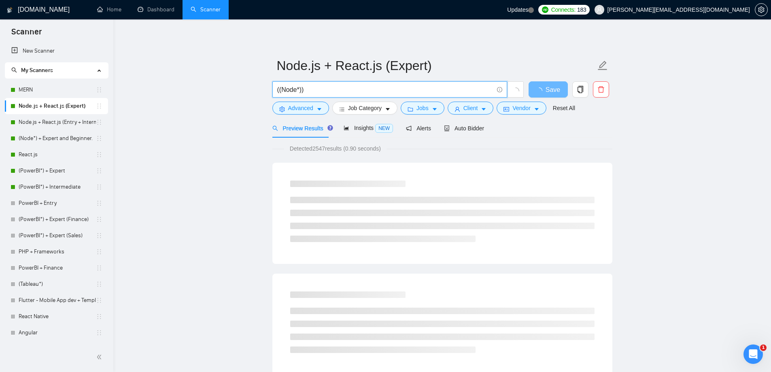
click at [278, 89] on input "((Node*))" at bounding box center [385, 90] width 216 height 10
paste input "(React*)"
click at [375, 89] on input "((React*) (Node*))" at bounding box center [385, 90] width 216 height 10
type input "((React*) (Node*))"
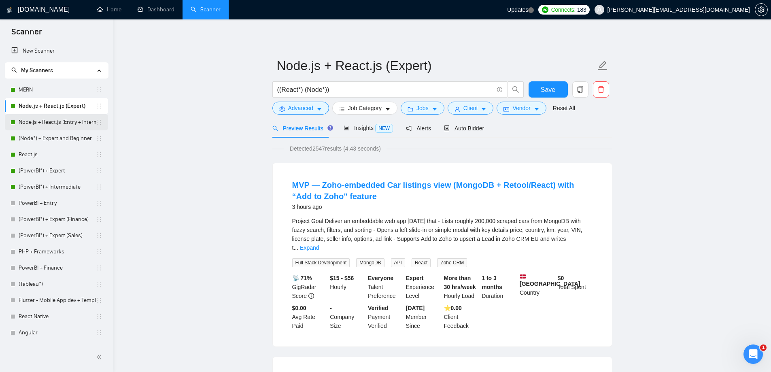
click at [59, 125] on link "Node.js + React.js (Entry + Intermediate)" at bounding box center [57, 122] width 77 height 16
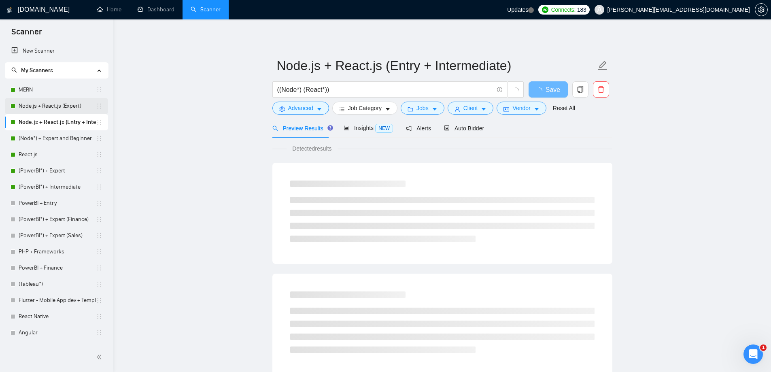
click at [57, 109] on link "Node.js + React.js (Expert)" at bounding box center [57, 106] width 77 height 16
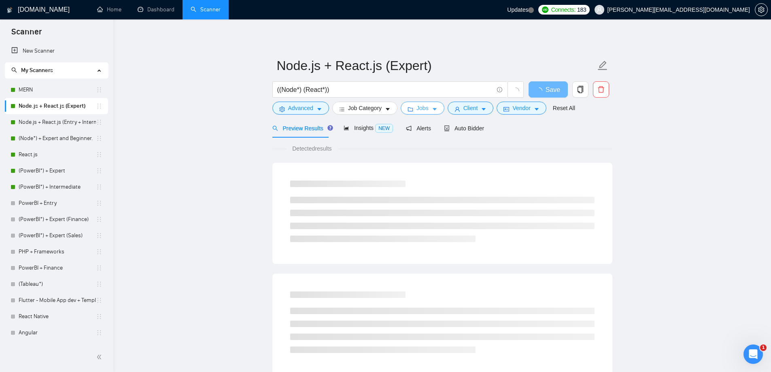
click at [420, 110] on span "Jobs" at bounding box center [422, 108] width 12 height 9
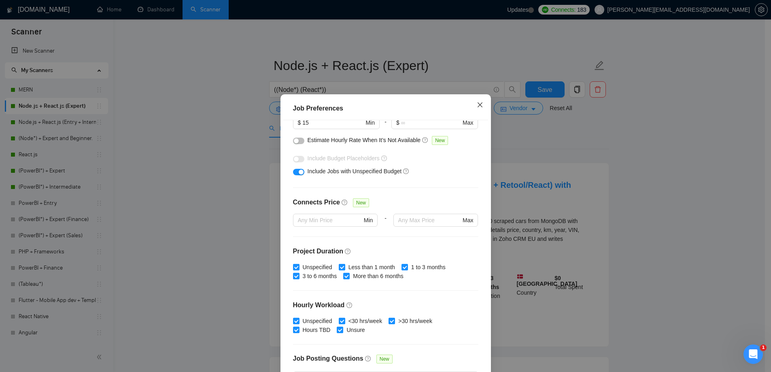
click at [477, 104] on icon "close" at bounding box center [479, 104] width 5 height 5
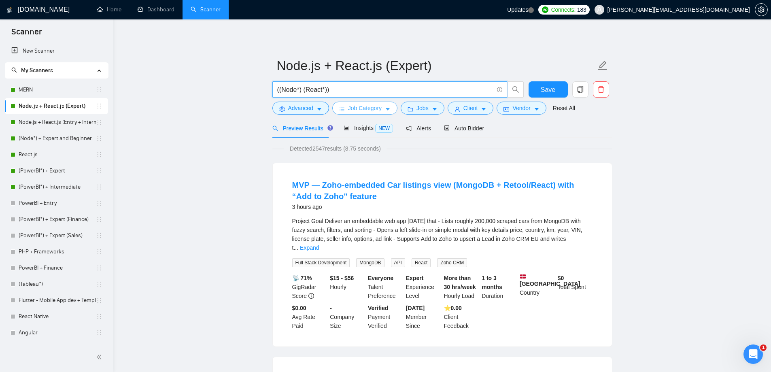
drag, startPoint x: 351, startPoint y: 91, endPoint x: 368, endPoint y: 112, distance: 27.0
paste input "| "(Node" | "/Node" | "-Node") ((React*) | "(React" | "(React/" | "/React" | "-…"
type input "((Node*) | "(Node" | "/Node" | "-Node") ((React*) | "(React" | "(React/" | "/Re…"
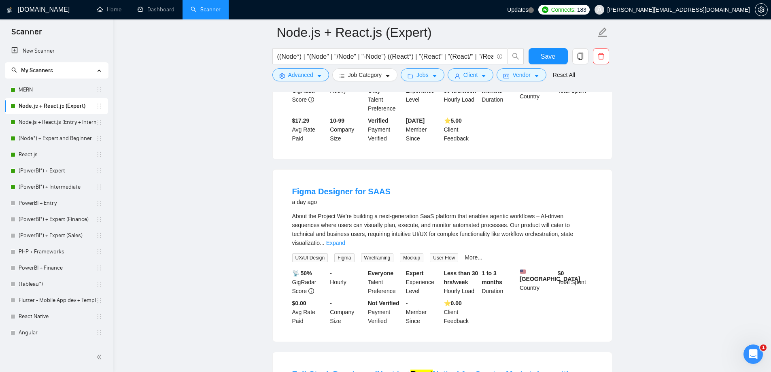
scroll to position [1618, 0]
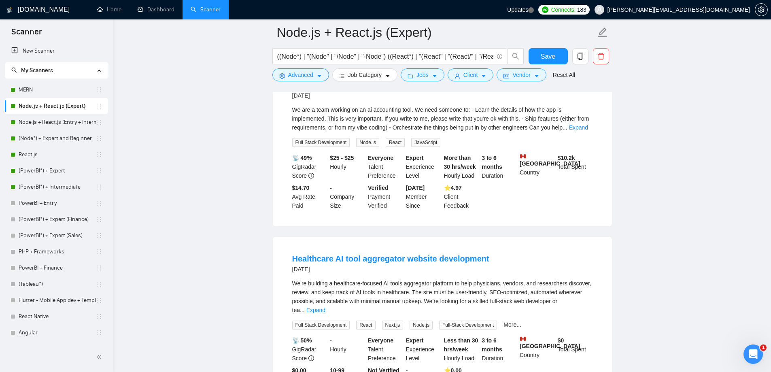
scroll to position [2104, 0]
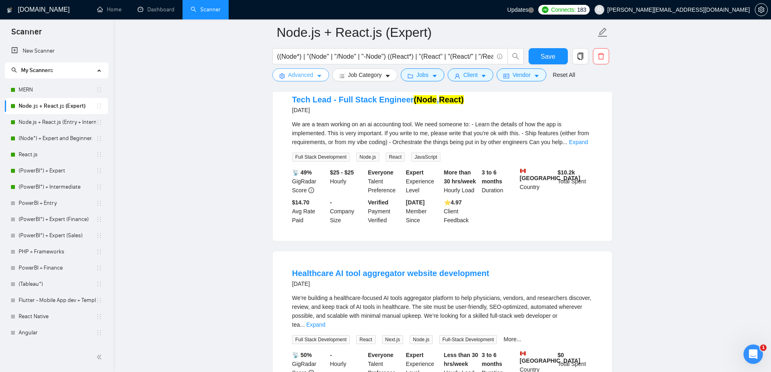
click at [313, 74] on button "Advanced" at bounding box center [300, 74] width 57 height 13
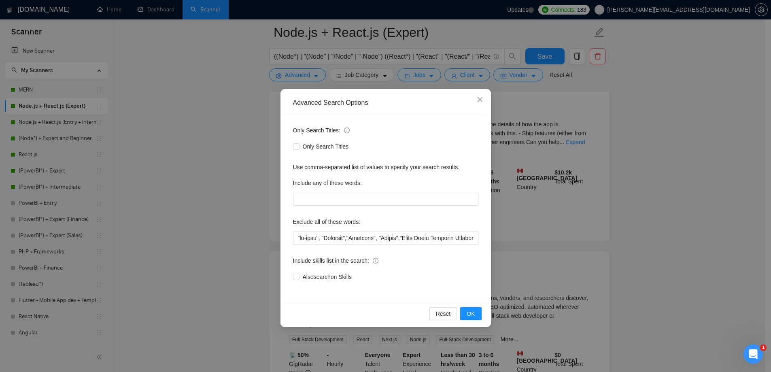
click at [676, 151] on div "Advanced Search Options Only Search Titles: Only Search Titles Use comma-separa…" at bounding box center [385, 186] width 771 height 372
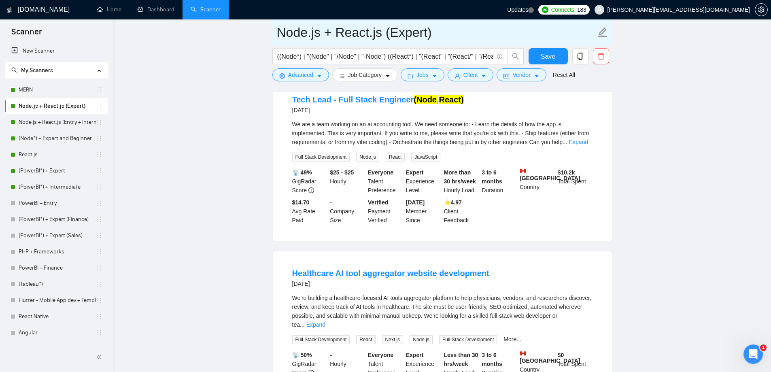
click at [64, 121] on link "Node.js + React.js (Entry + Intermediate)" at bounding box center [57, 122] width 77 height 16
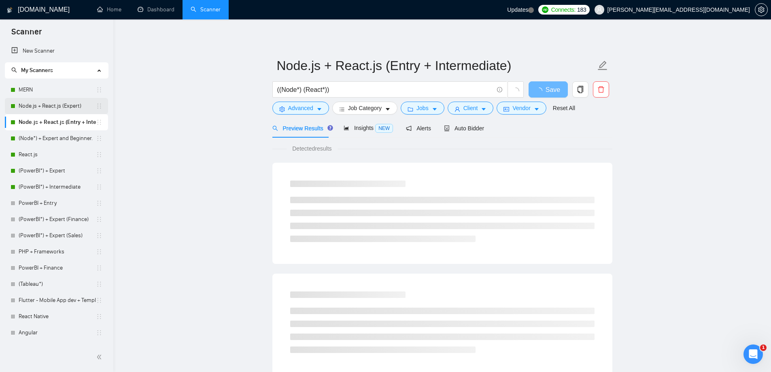
click at [51, 103] on link "Node.js + React.js (Expert)" at bounding box center [57, 106] width 77 height 16
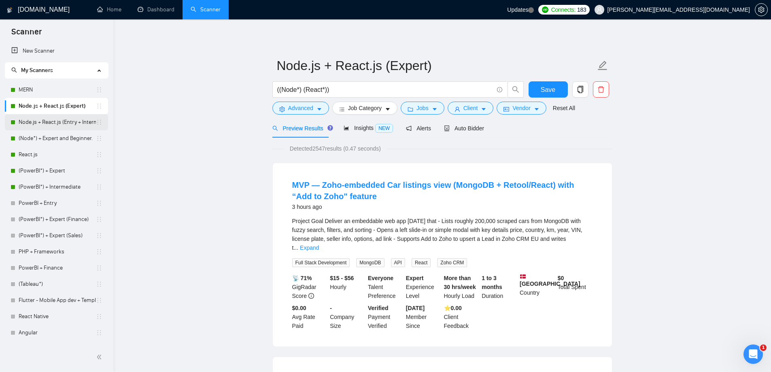
click at [60, 127] on link "Node.js + React.js (Entry + Intermediate)" at bounding box center [57, 122] width 77 height 16
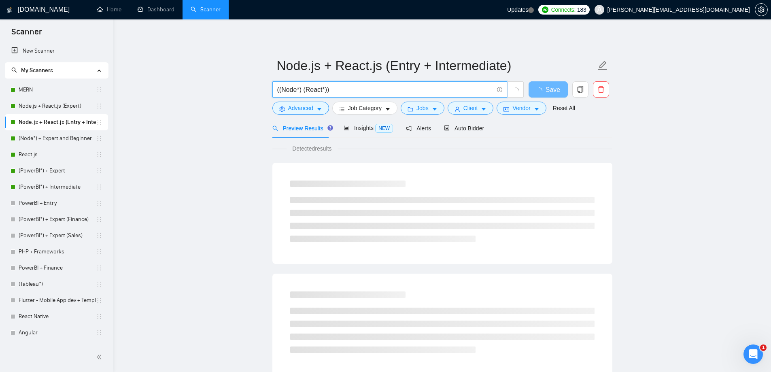
drag, startPoint x: 368, startPoint y: 85, endPoint x: 242, endPoint y: 91, distance: 126.0
click at [236, 91] on main "Node.js + React.js (Entry + Intermediate) ((Node*) (React*)) Save Advanced Job …" at bounding box center [442, 369] width 632 height 675
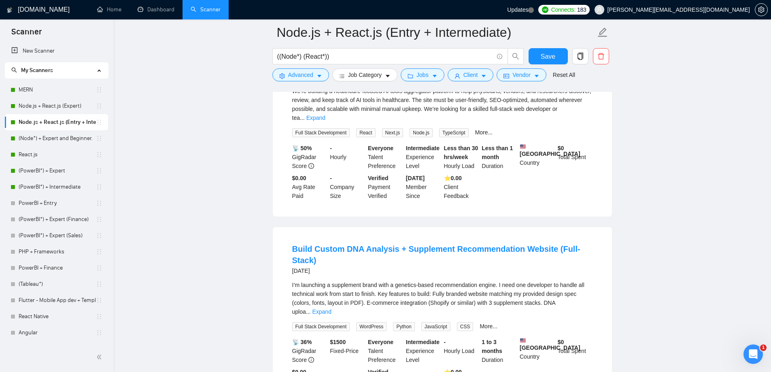
scroll to position [1643, 0]
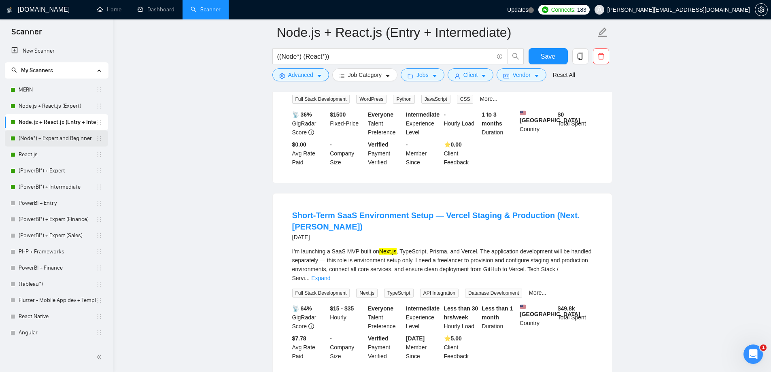
click at [64, 142] on link "(Node*) + Expert and Beginner." at bounding box center [57, 138] width 77 height 16
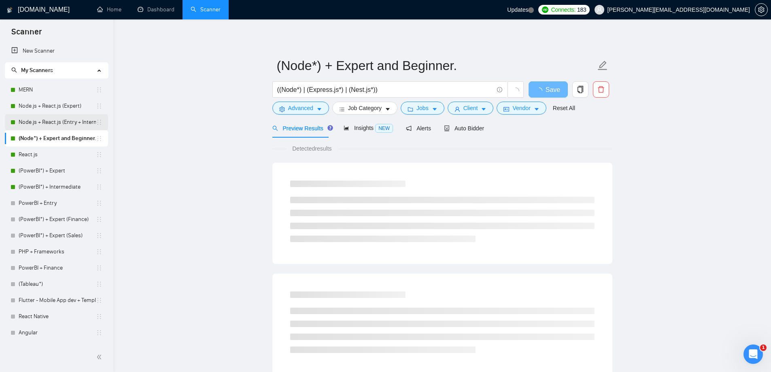
click at [74, 127] on link "Node.js + React.js (Entry + Intermediate)" at bounding box center [57, 122] width 77 height 16
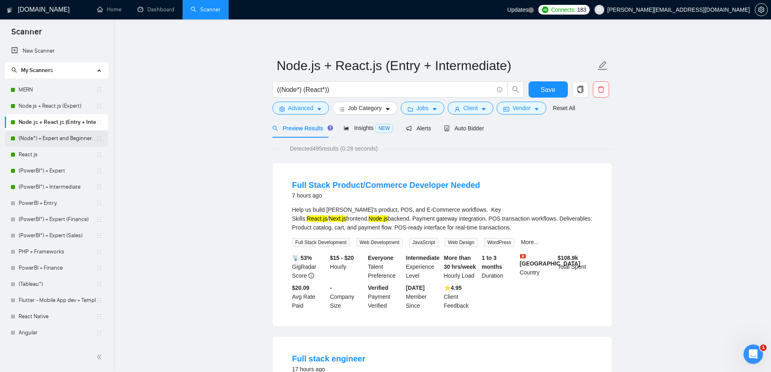
click at [46, 137] on link "(Node*) + Expert and Beginner." at bounding box center [57, 138] width 77 height 16
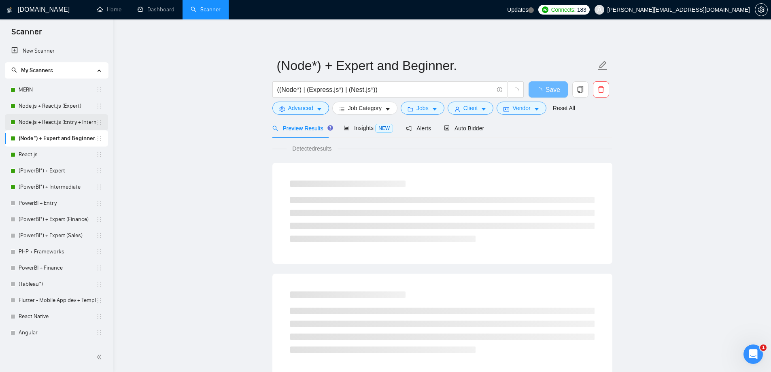
click at [55, 127] on link "Node.js + React.js (Entry + Intermediate)" at bounding box center [57, 122] width 77 height 16
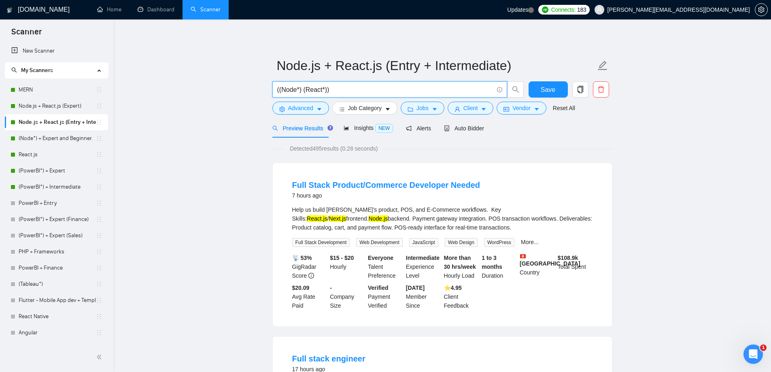
click at [307, 87] on input "((Node*) (React*))" at bounding box center [385, 90] width 216 height 10
click at [306, 86] on input "((Node*) (React*))" at bounding box center [385, 90] width 216 height 10
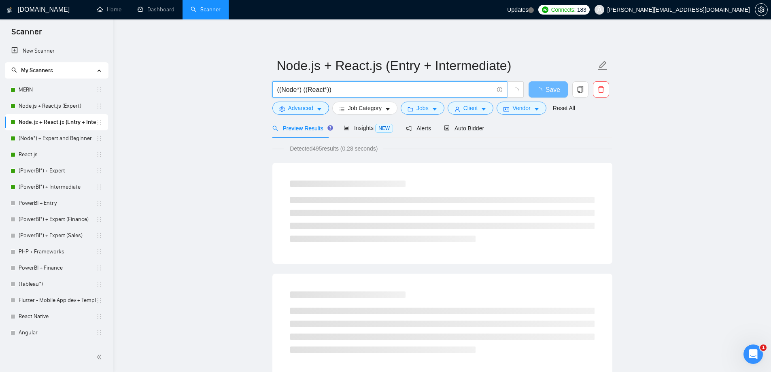
type input "((Node*) ((React*))"
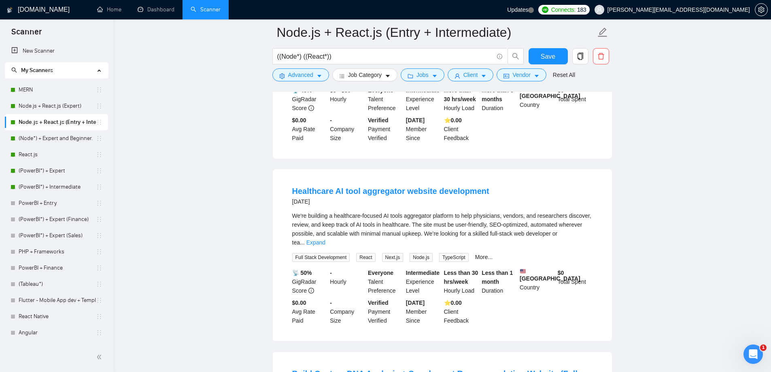
scroll to position [1457, 0]
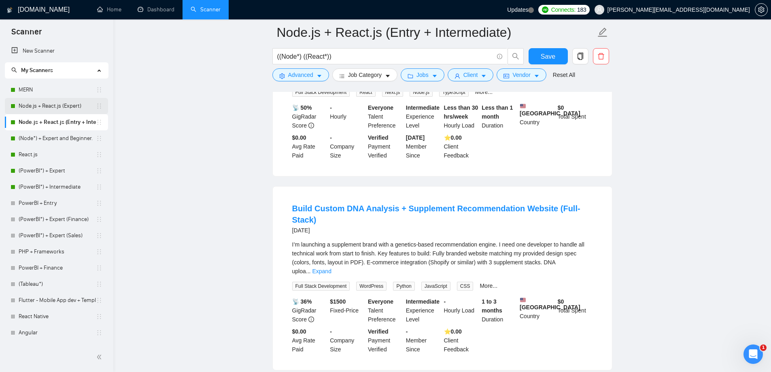
click at [67, 106] on link "Node.js + React.js (Expert)" at bounding box center [57, 106] width 77 height 16
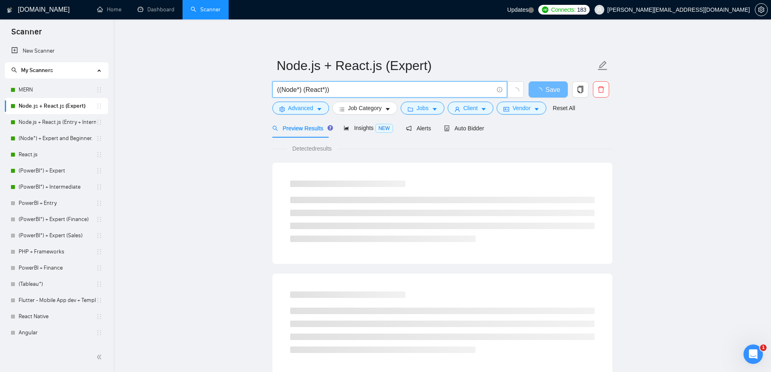
drag, startPoint x: 355, startPoint y: 90, endPoint x: 257, endPoint y: 95, distance: 98.8
click at [257, 95] on main "Node.js + React.js (Expert) ((Node*) (React*)) Save Advanced Job Category Jobs …" at bounding box center [442, 369] width 632 height 675
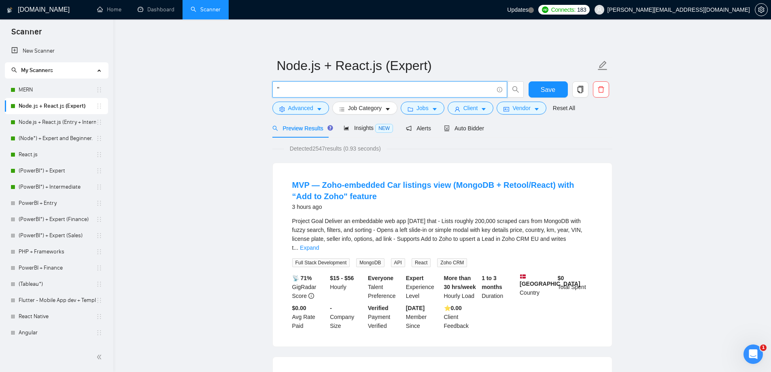
paste input "Full-Stack Engineer (Shop PWA) — Contract (Stealth)"
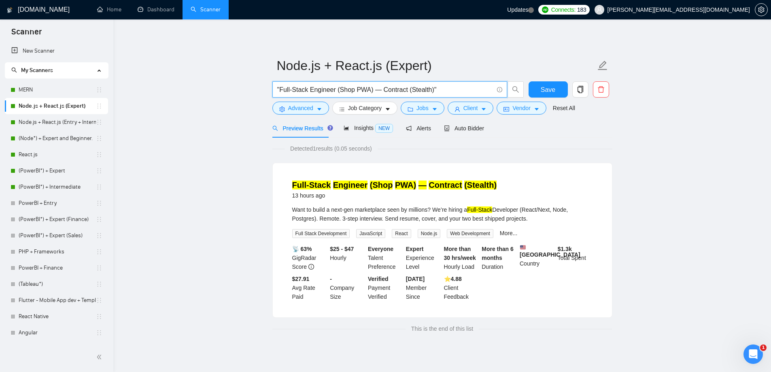
click at [47, 126] on link "Node.js + React.js (Entry + Intermediate)" at bounding box center [57, 122] width 77 height 16
click at [377, 91] on input ""Full-Stack Engineer (Shop PWA) — Contract (Stealth)"" at bounding box center [385, 90] width 216 height 10
drag, startPoint x: 442, startPoint y: 88, endPoint x: 273, endPoint y: 85, distance: 169.1
click at [273, 85] on span ""Full-Stack Engineer (Shop PWA) - Contract (Stealth)"" at bounding box center [389, 89] width 235 height 16
type input ""Full-Stack Engineer (Shop PWA) - Contract (Stealth)""
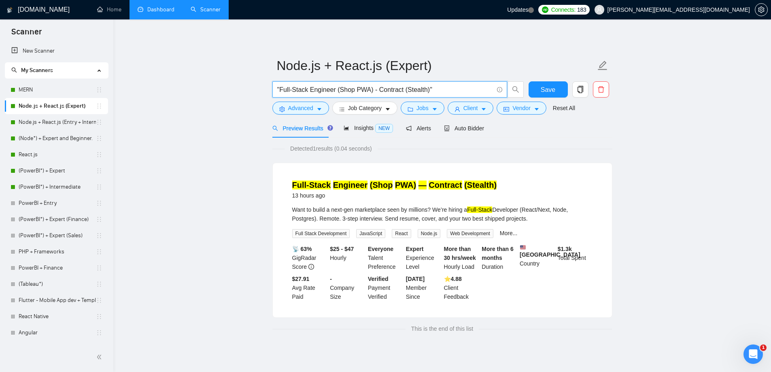
click at [159, 10] on link "Dashboard" at bounding box center [156, 9] width 37 height 7
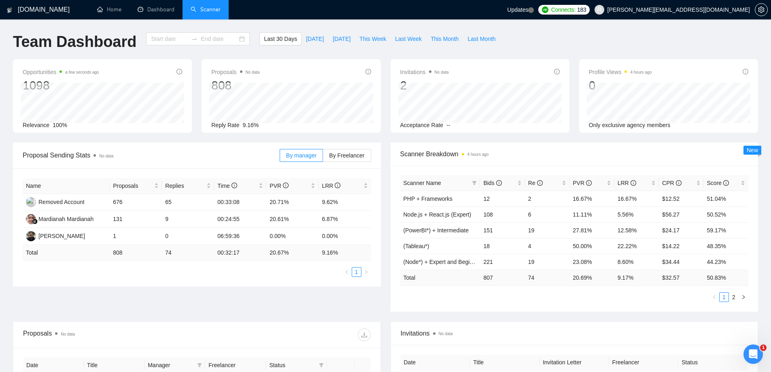
type input "[DATE]"
